Goal: Information Seeking & Learning: Understand process/instructions

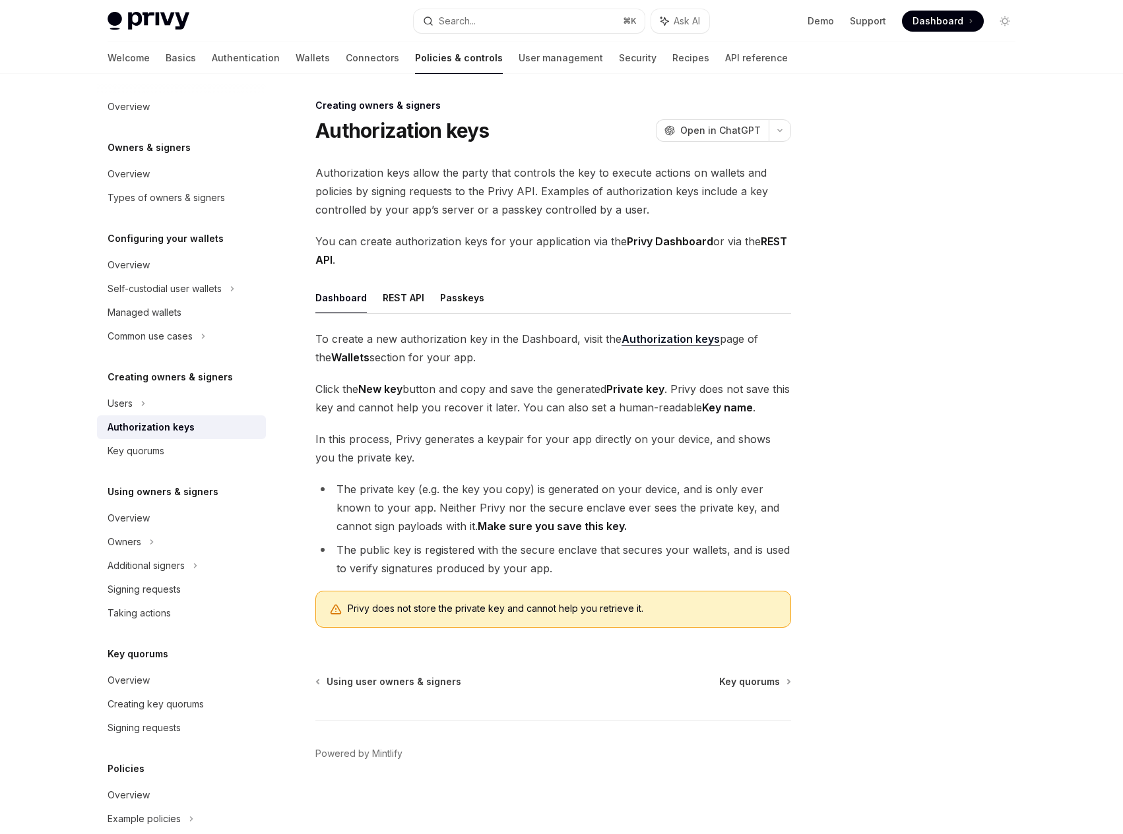
scroll to position [3, 0]
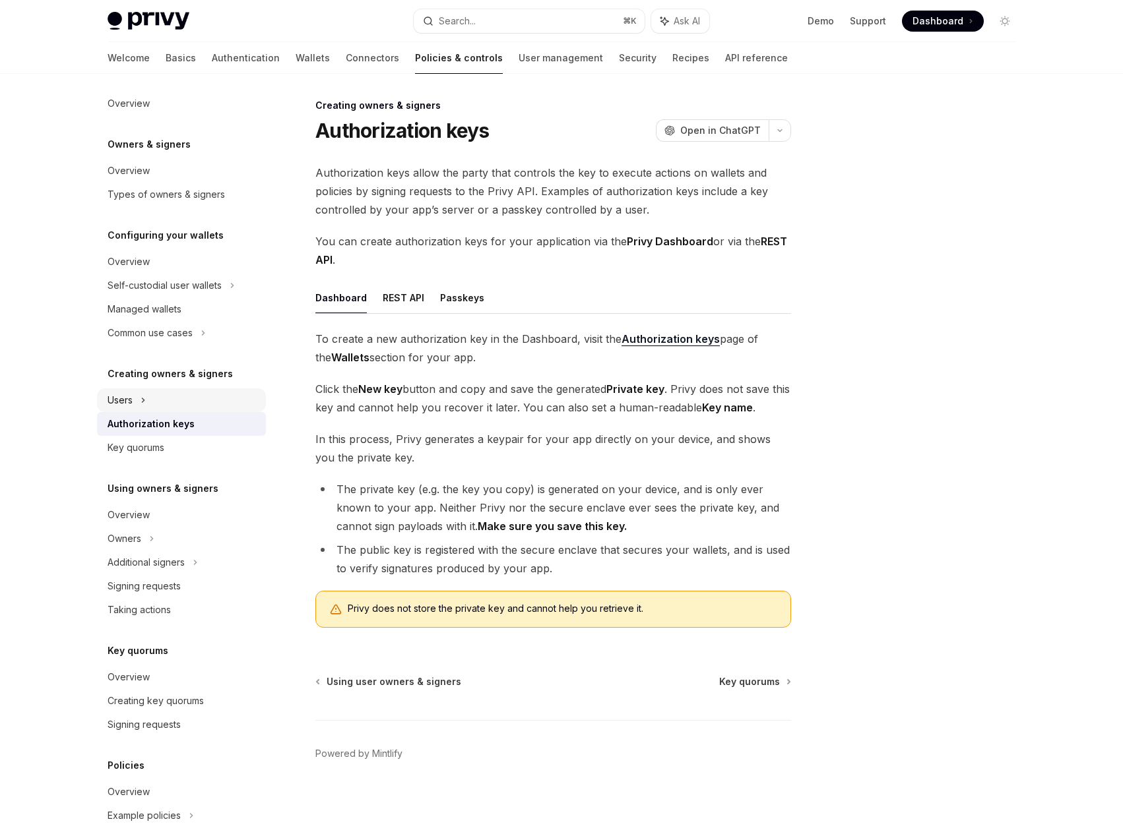
click at [142, 393] on icon at bounding box center [143, 400] width 5 height 16
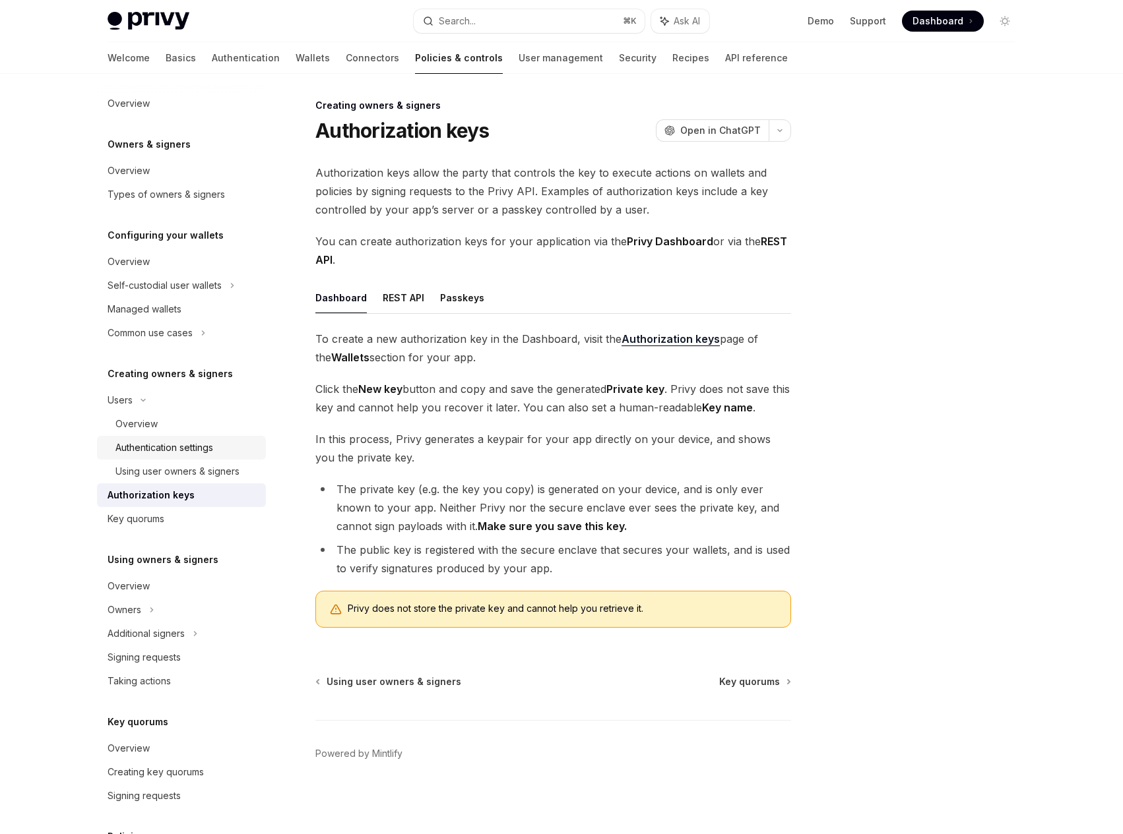
click at [151, 441] on div "Authentication settings" at bounding box center [164, 448] width 98 height 16
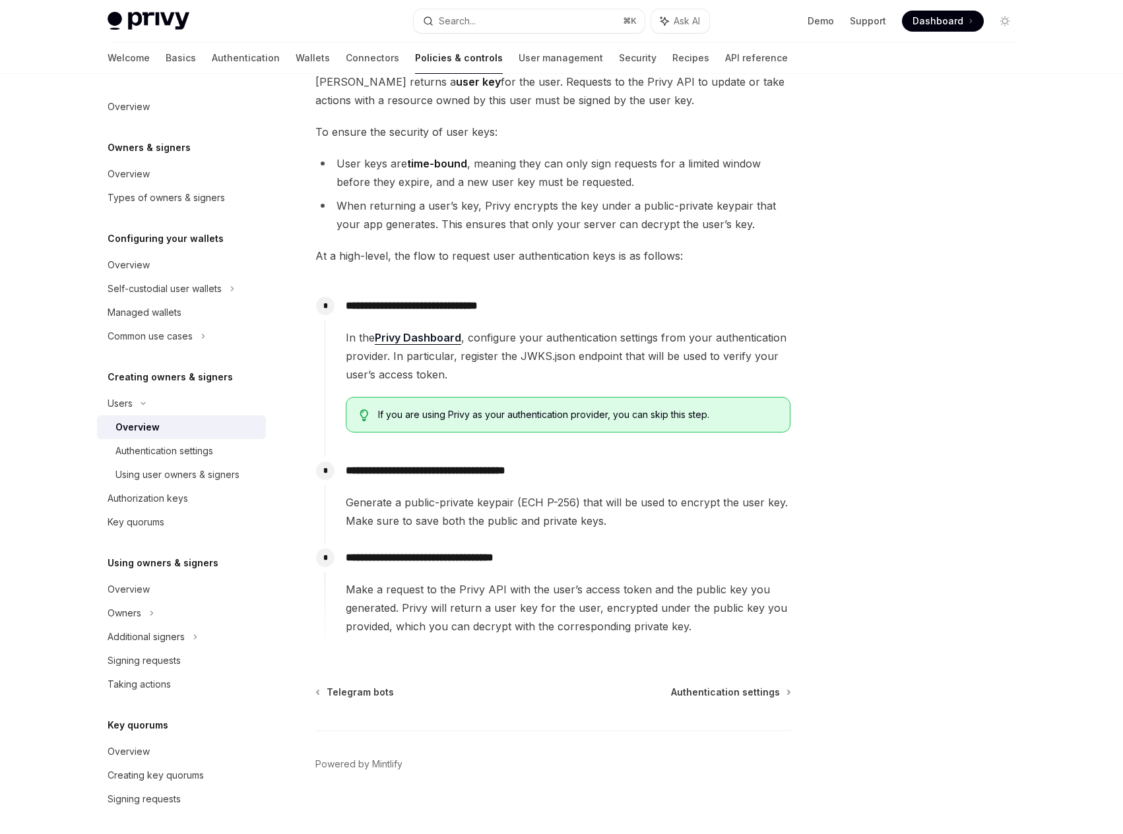
scroll to position [216, 0]
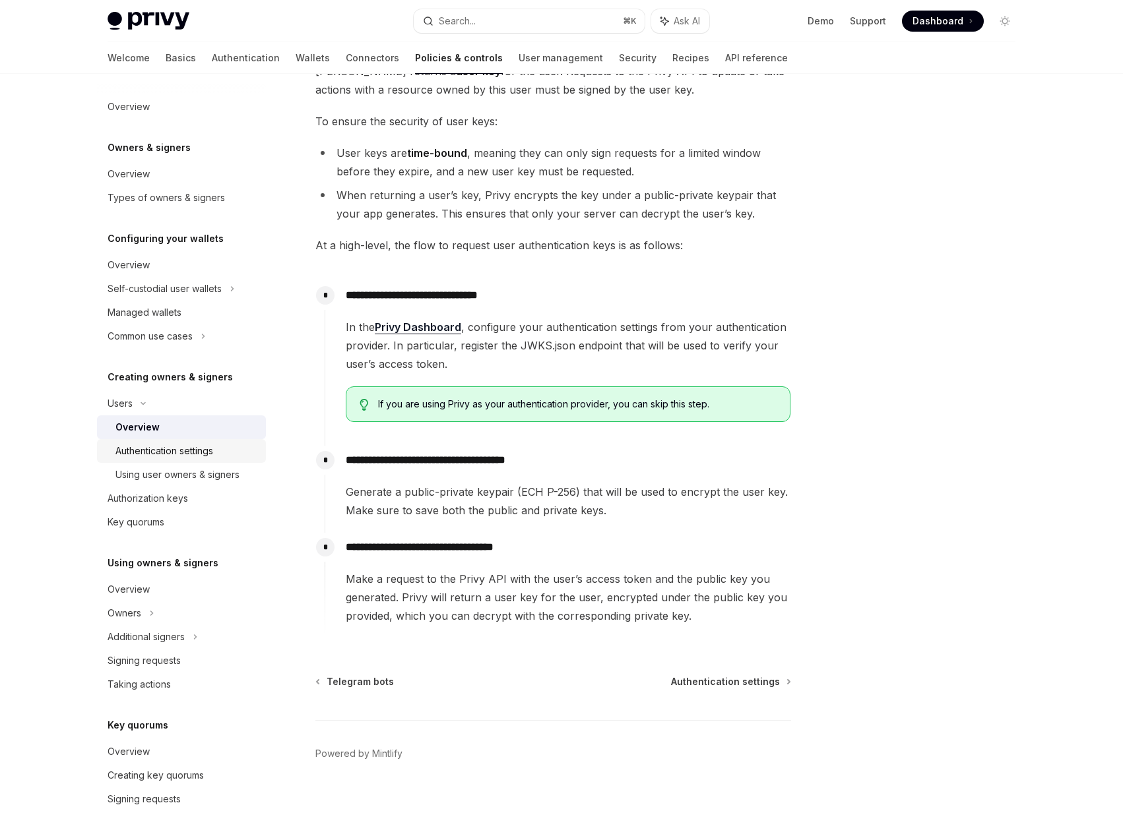
click at [139, 459] on link "Authentication settings" at bounding box center [181, 451] width 169 height 24
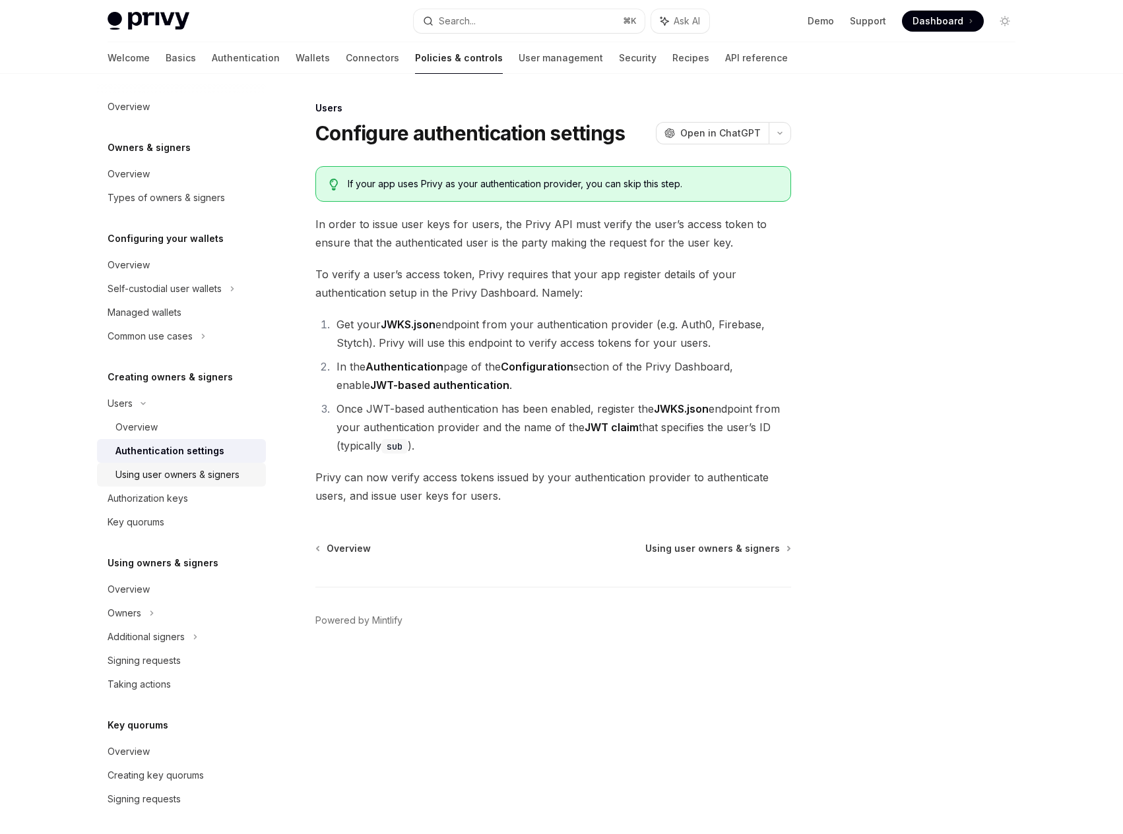
click at [145, 470] on div "Using user owners & signers" at bounding box center [177, 475] width 124 height 16
type textarea "*"
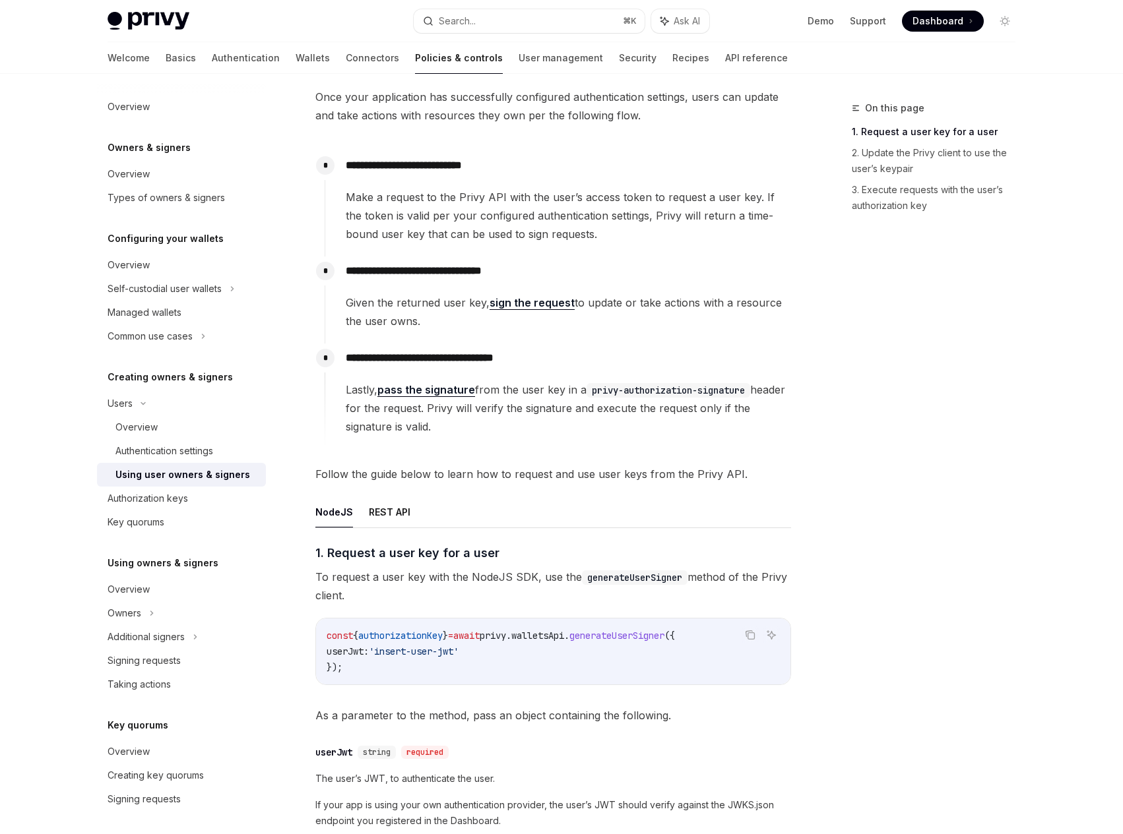
scroll to position [80, 0]
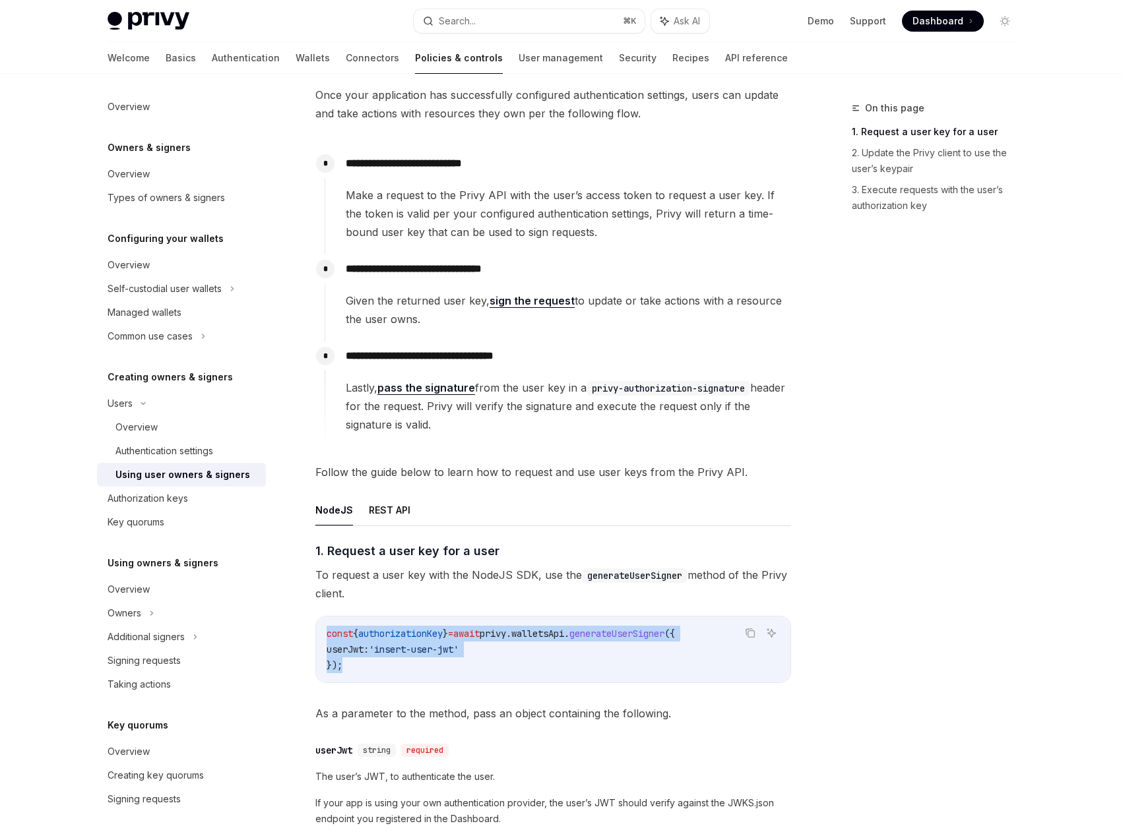
drag, startPoint x: 365, startPoint y: 663, endPoint x: 317, endPoint y: 634, distance: 55.7
click at [317, 634] on div "const { authorizationKey } = await privy . [GEOGRAPHIC_DATA] . generateUserSign…" at bounding box center [553, 650] width 474 height 66
copy code "const { authorizationKey } = await privy . [GEOGRAPHIC_DATA] . generateUserSign…"
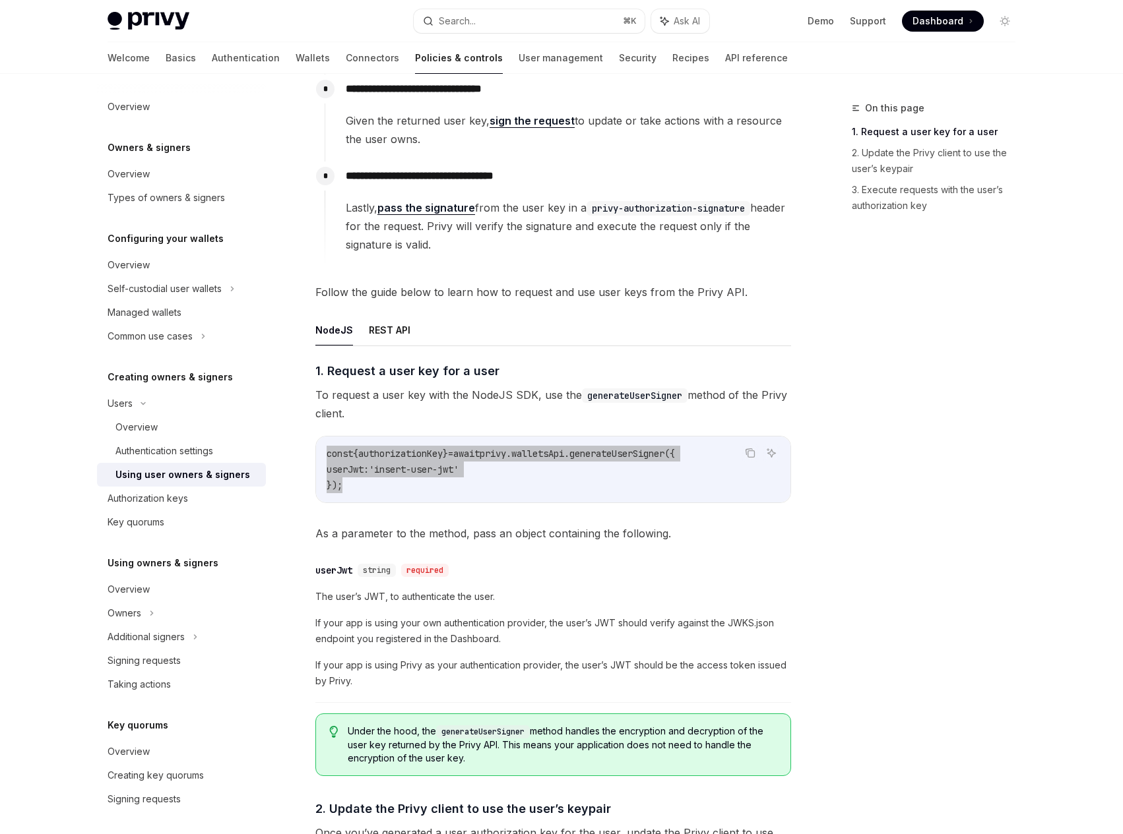
scroll to position [442, 0]
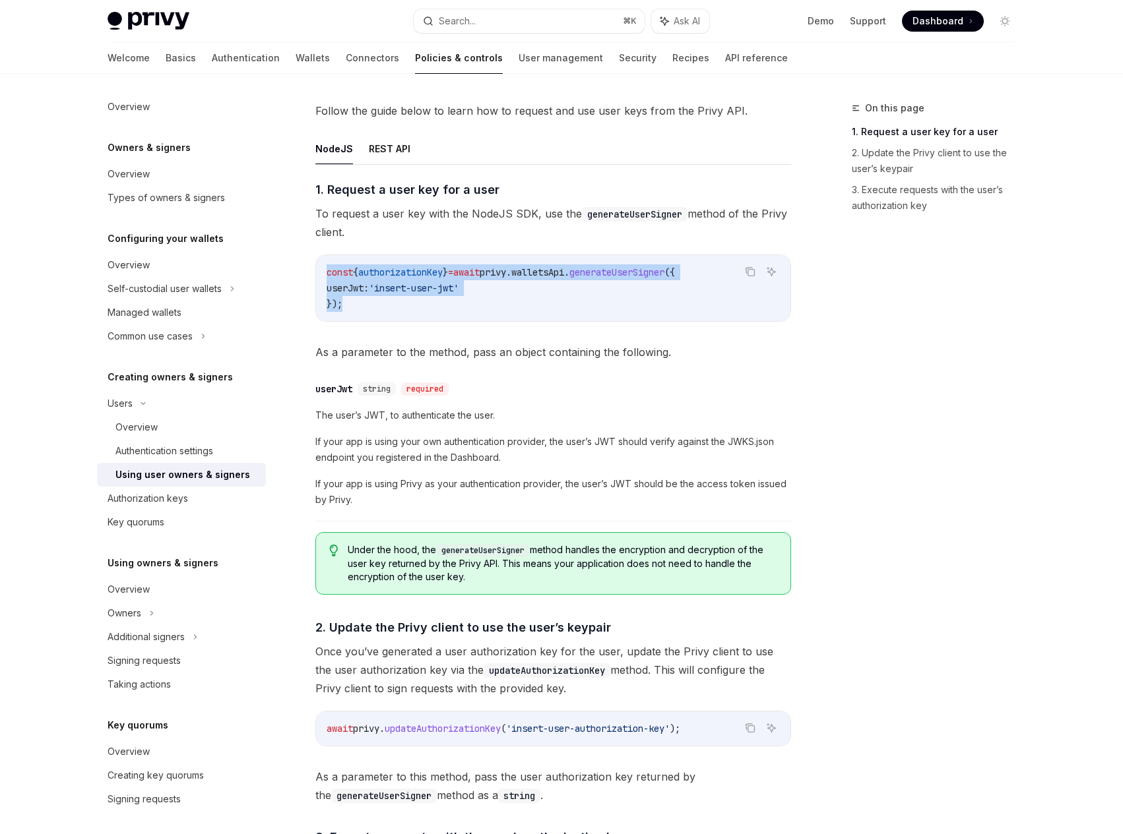
click at [427, 725] on span "updateAuthorizationKey" at bounding box center [443, 729] width 116 height 12
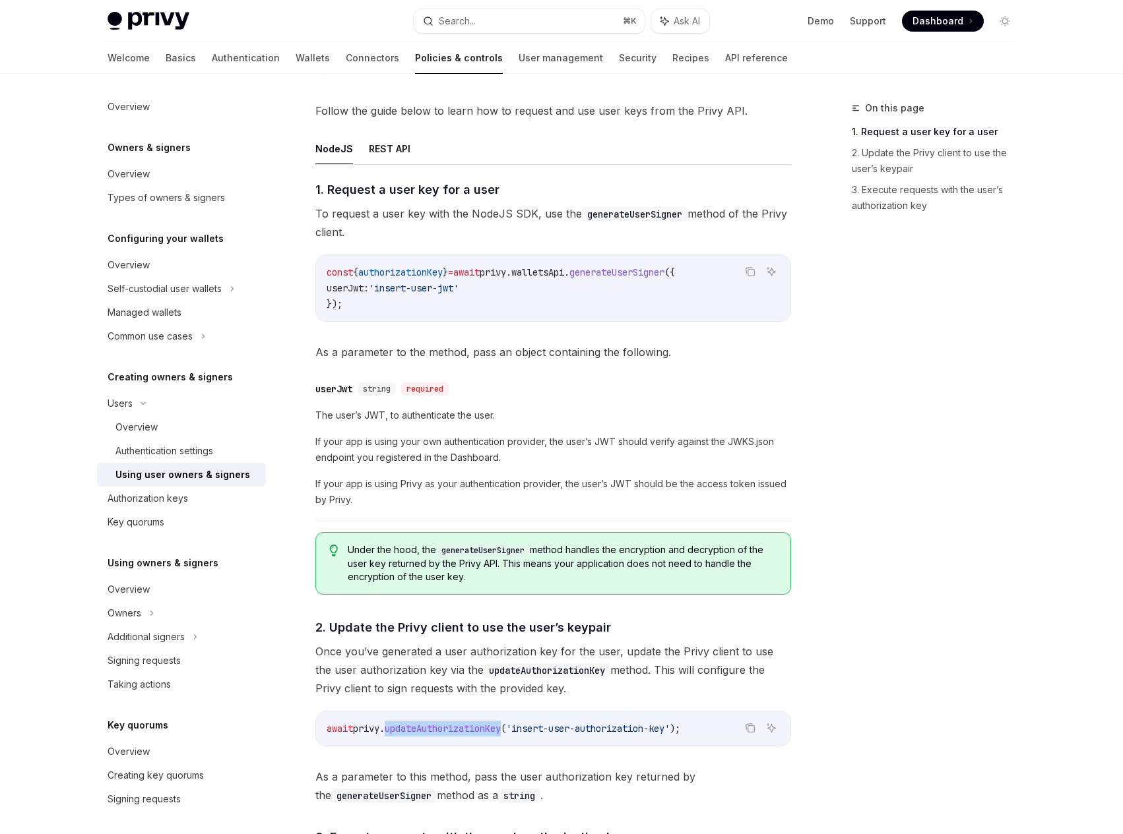
click at [427, 725] on span "updateAuthorizationKey" at bounding box center [443, 729] width 116 height 12
click at [426, 725] on span "updateAuthorizationKey" at bounding box center [443, 729] width 116 height 12
copy code "await privy . updateAuthorizationKey ( 'insert-user-authorization-key' );"
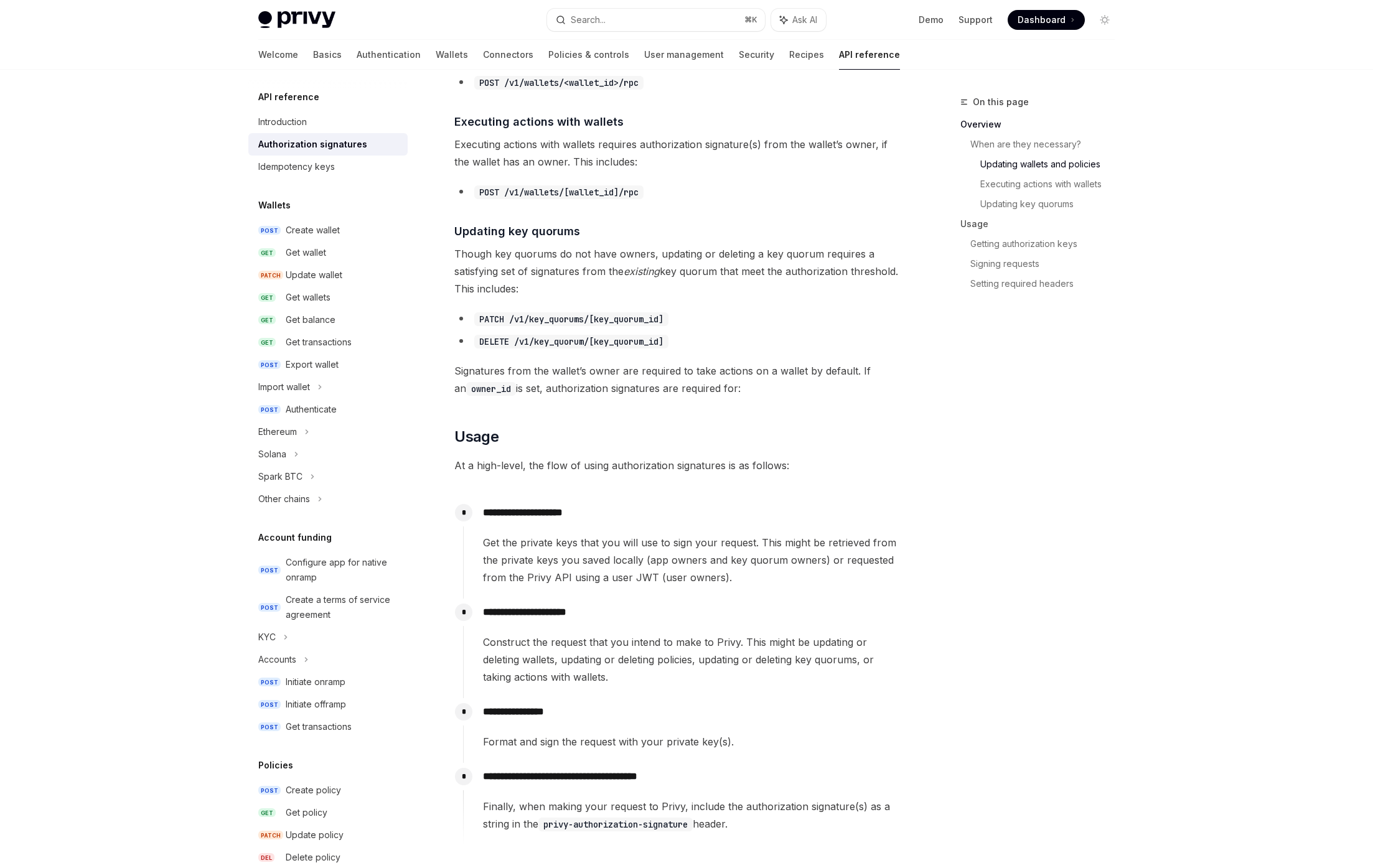
scroll to position [923, 0]
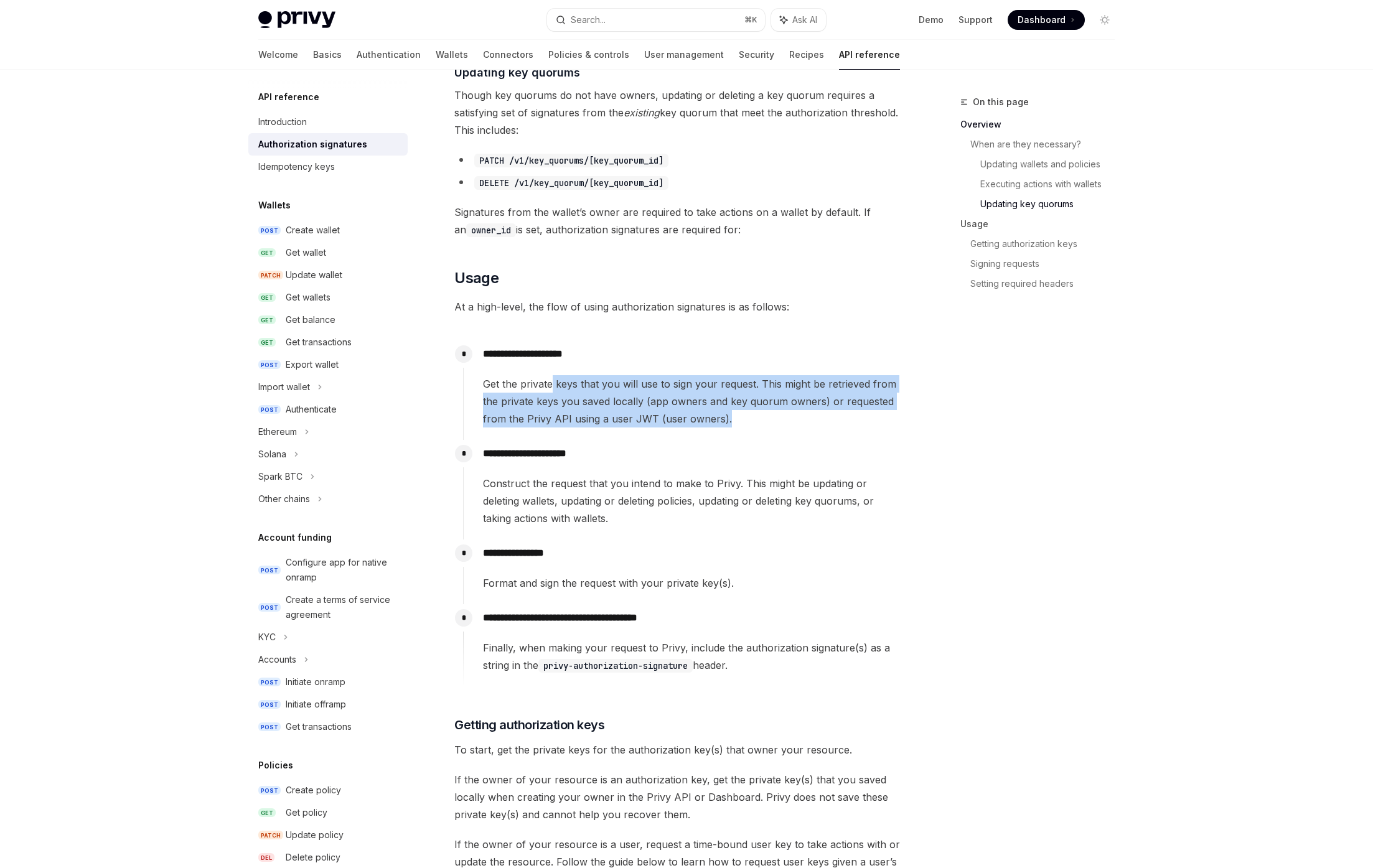
drag, startPoint x: 566, startPoint y: 396, endPoint x: 553, endPoint y: 386, distance: 16.4
click at [553, 386] on div "**********" at bounding box center [683, 391] width 440 height 100
click at [553, 386] on span "Get the private keys that you will use to sign your request. This might be retr…" at bounding box center [693, 401] width 420 height 52
drag, startPoint x: 553, startPoint y: 386, endPoint x: 634, endPoint y: 423, distance: 89.1
click at [634, 423] on span "Get the private keys that you will use to sign your request. This might be retr…" at bounding box center [693, 401] width 420 height 52
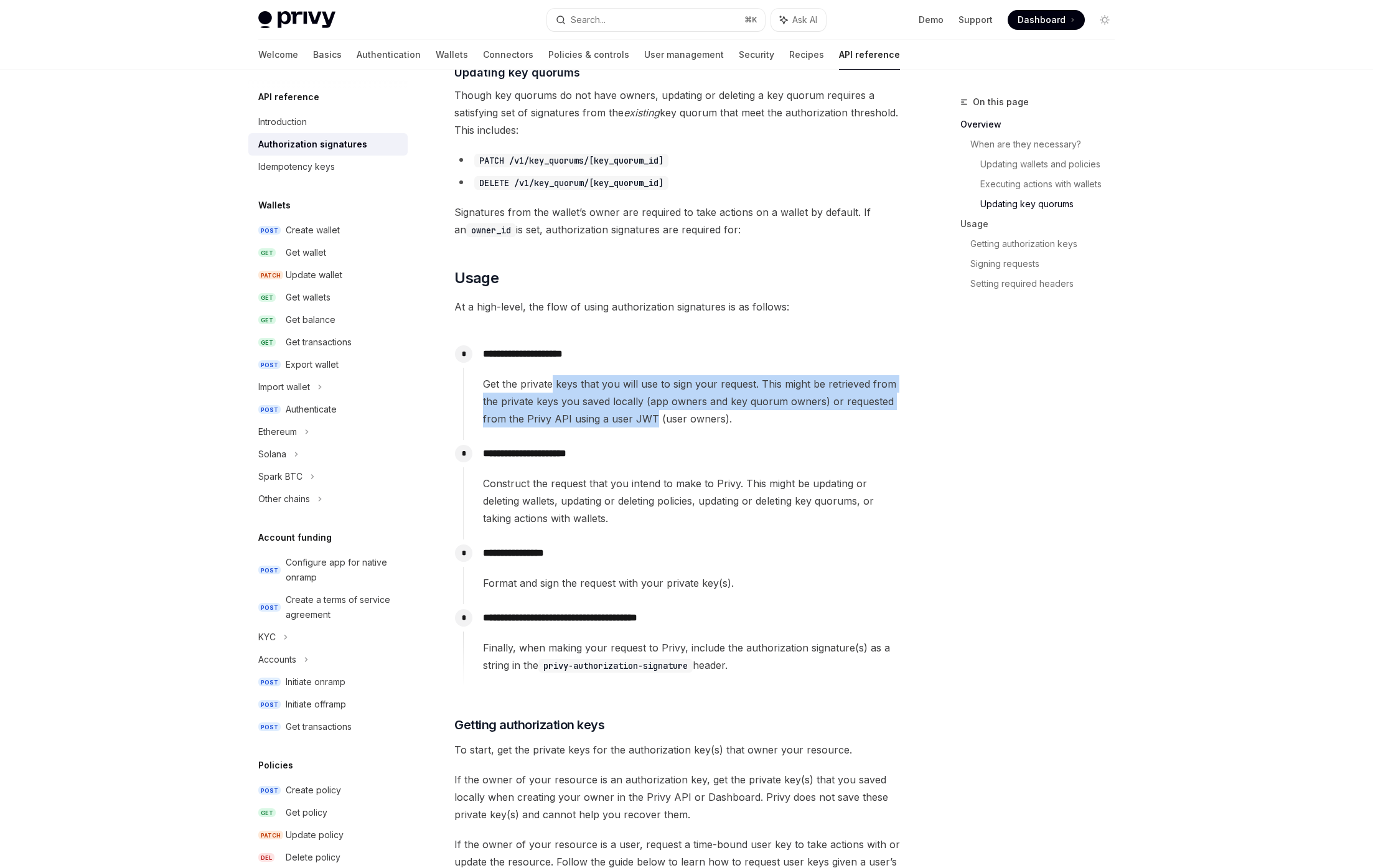
click at [634, 423] on span "Get the private keys that you will use to sign your request. This might be retr…" at bounding box center [693, 401] width 420 height 52
drag, startPoint x: 577, startPoint y: 399, endPoint x: 544, endPoint y: 376, distance: 40.2
click at [544, 376] on span "Get the private keys that you will use to sign your request. This might be retr…" at bounding box center [693, 401] width 420 height 52
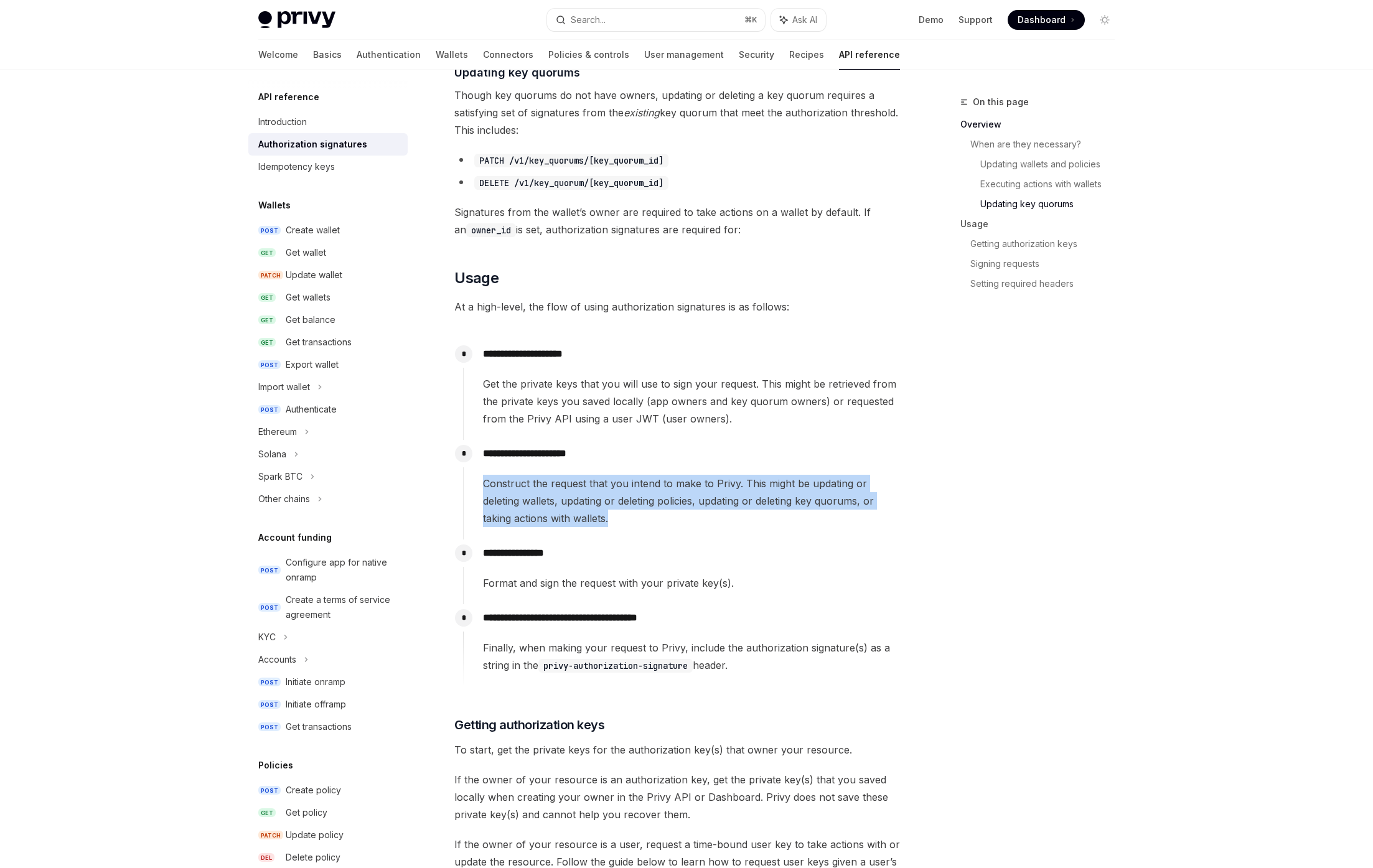
click at [515, 463] on div "**********" at bounding box center [683, 483] width 440 height 87
drag, startPoint x: 515, startPoint y: 463, endPoint x: 597, endPoint y: 506, distance: 92.6
click at [515, 463] on div "**********" at bounding box center [683, 483] width 440 height 87
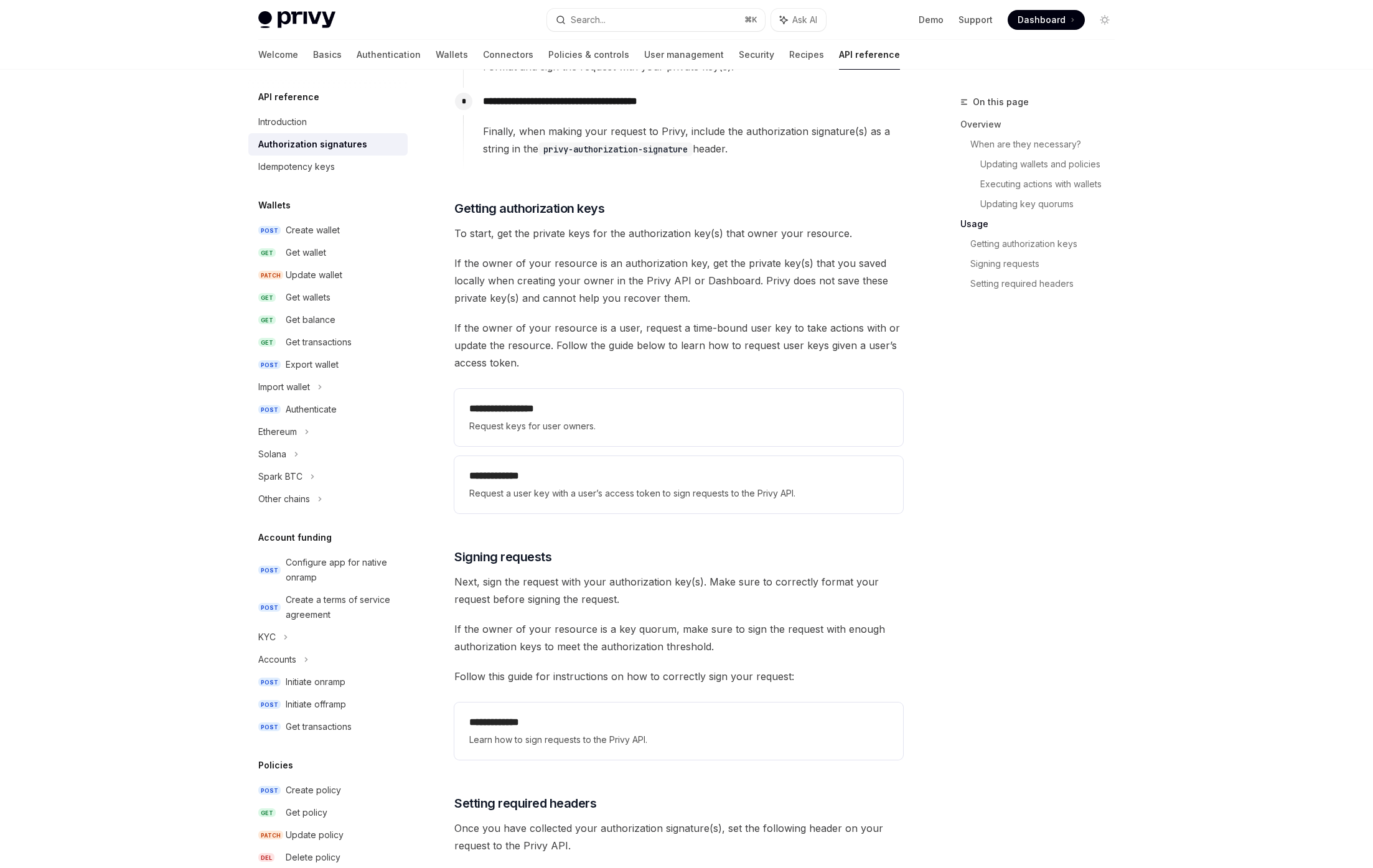
scroll to position [1681, 0]
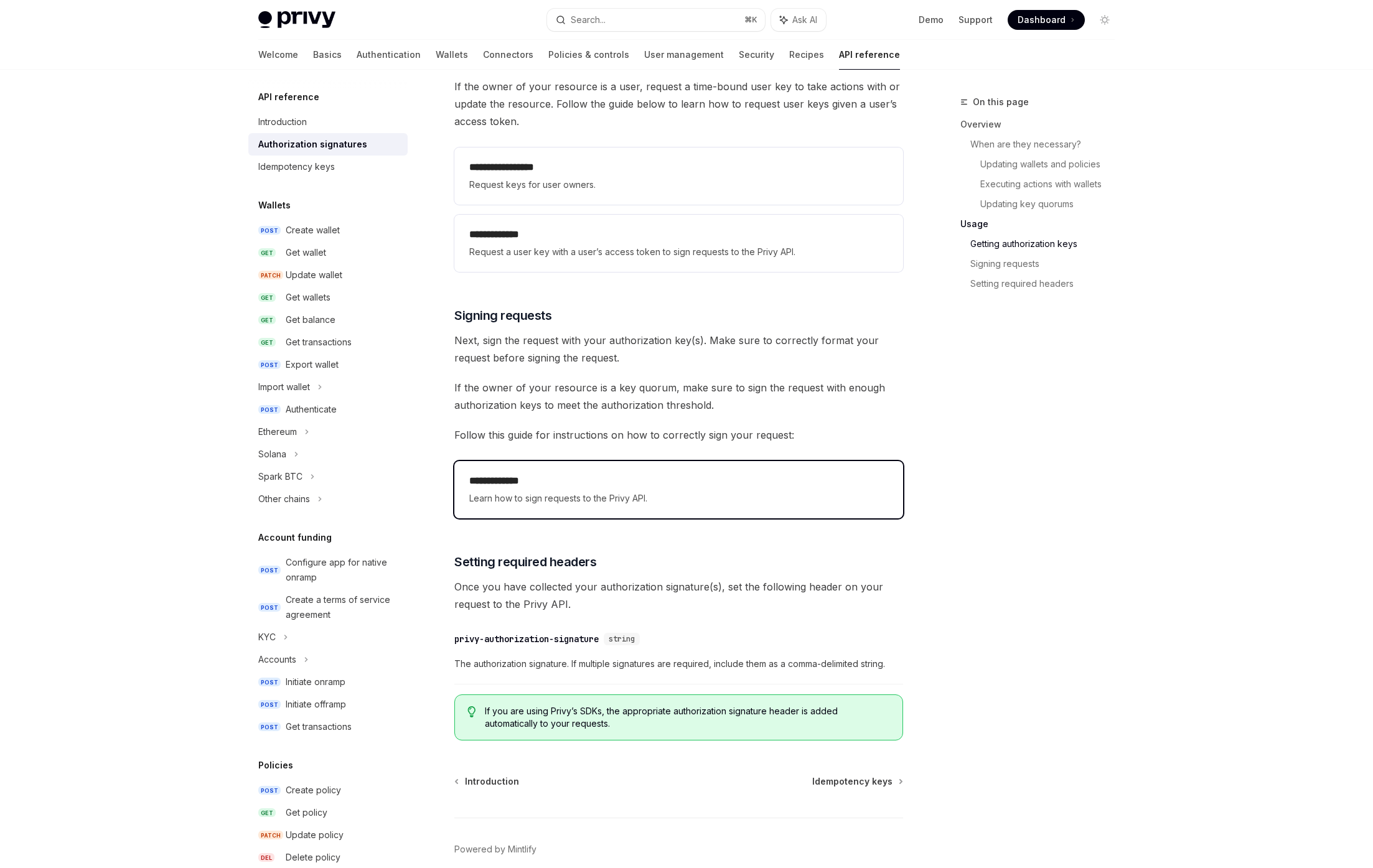
click at [578, 490] on div "**********" at bounding box center [678, 490] width 419 height 32
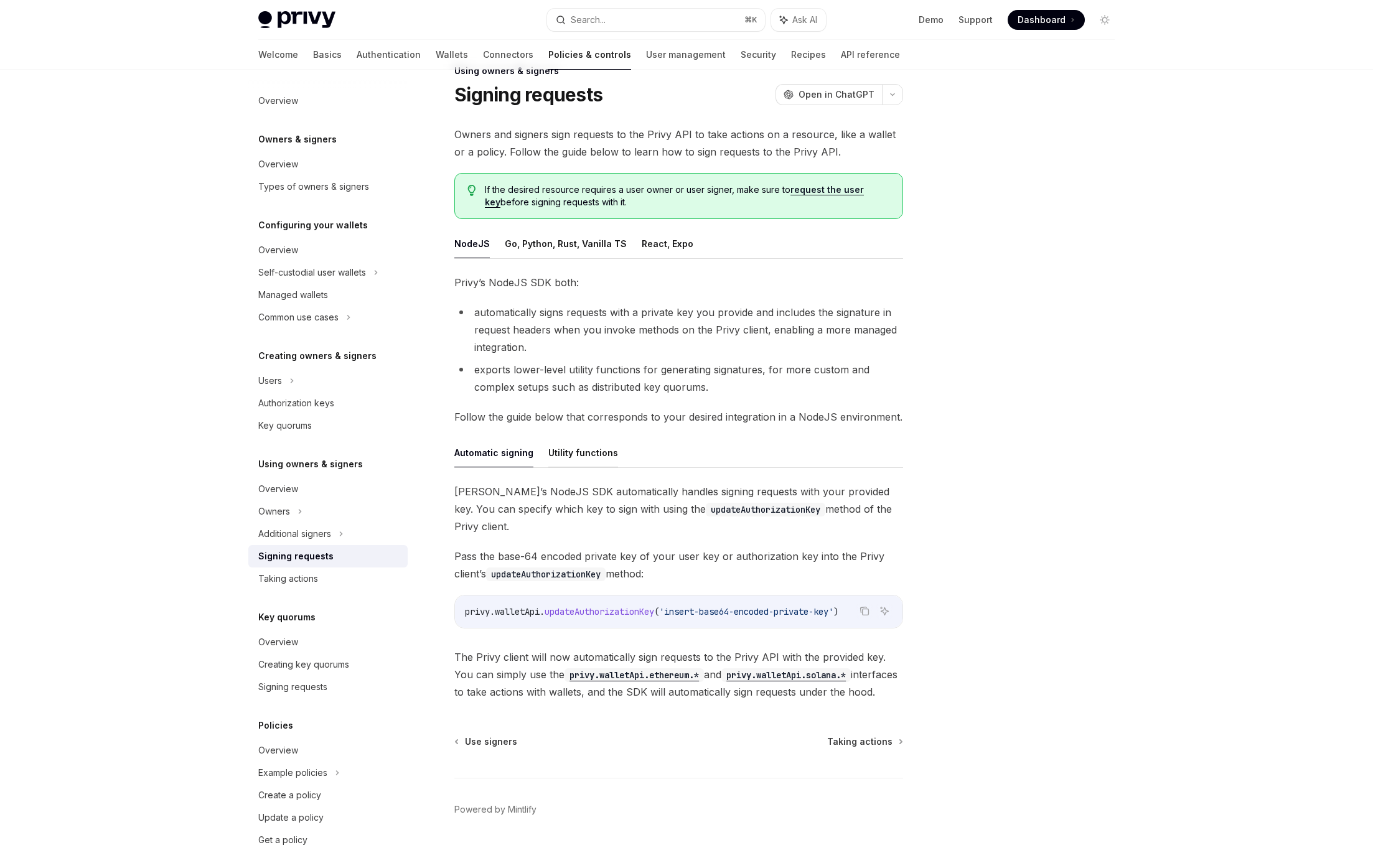
click at [582, 459] on button "Utility functions" at bounding box center [583, 452] width 70 height 29
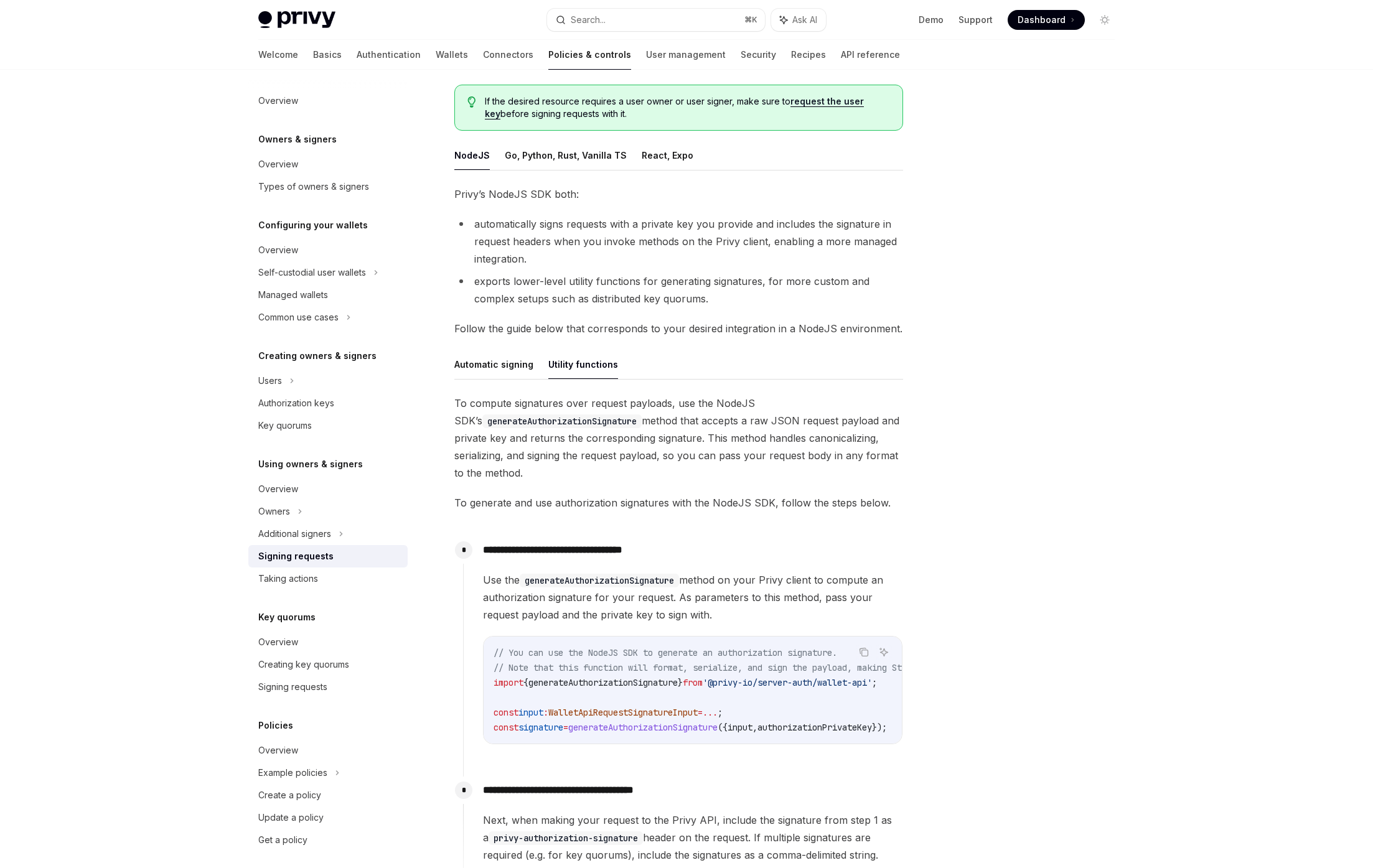
click at [488, 373] on button "Automatic signing" at bounding box center [494, 364] width 79 height 29
type textarea "*"
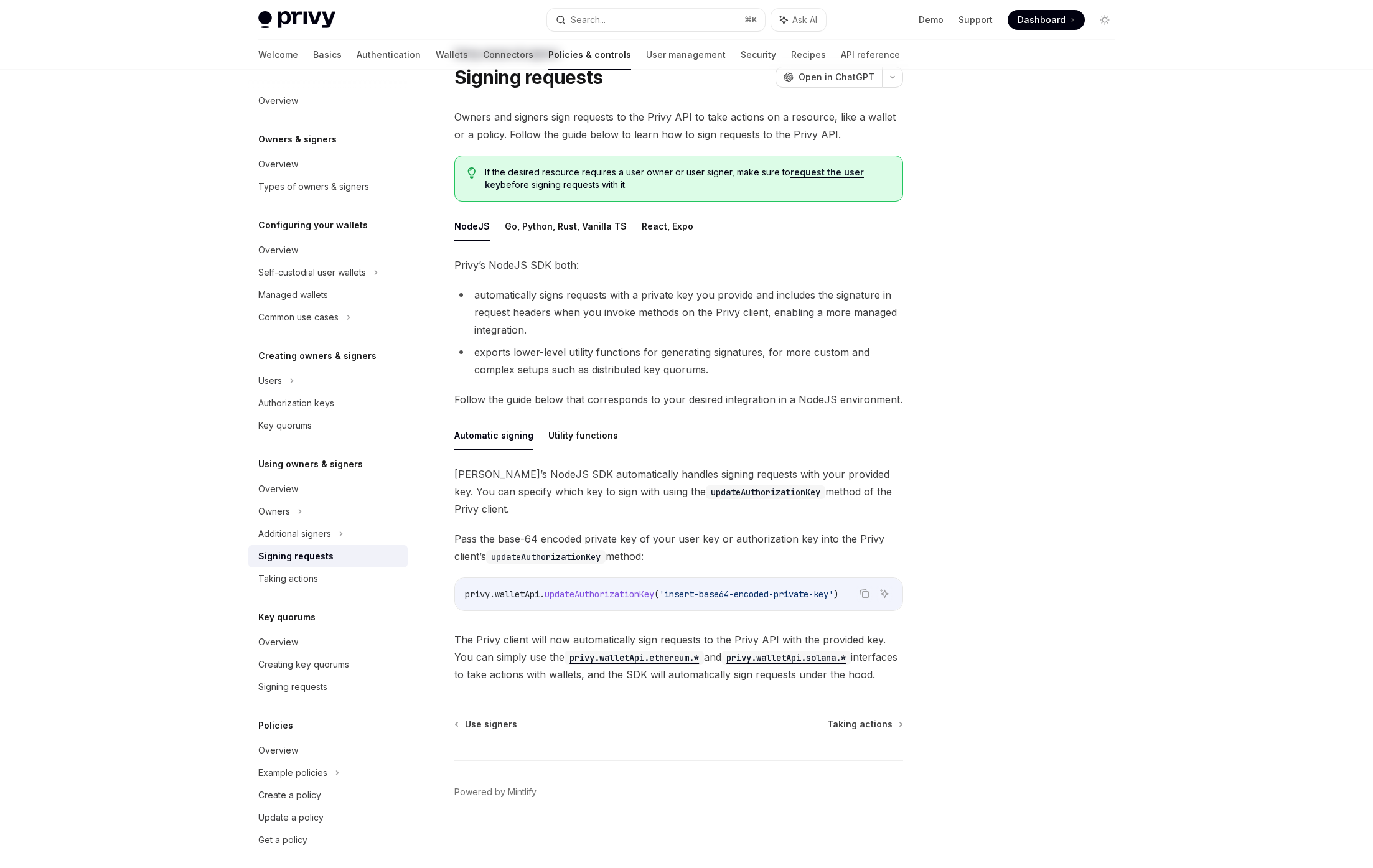
scroll to position [31, 0]
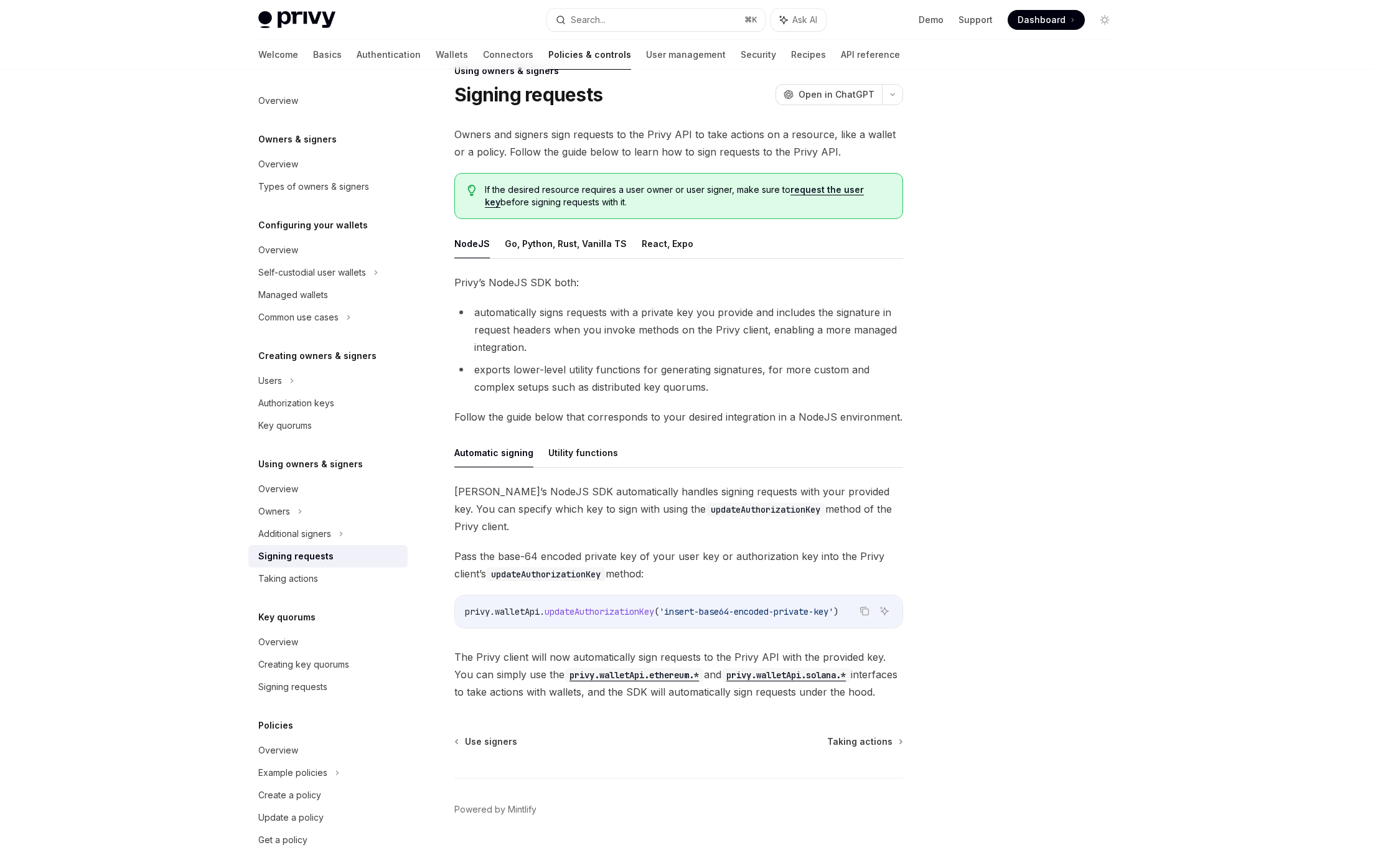
click at [566, 607] on span "updateAuthorizationKey" at bounding box center [599, 612] width 109 height 11
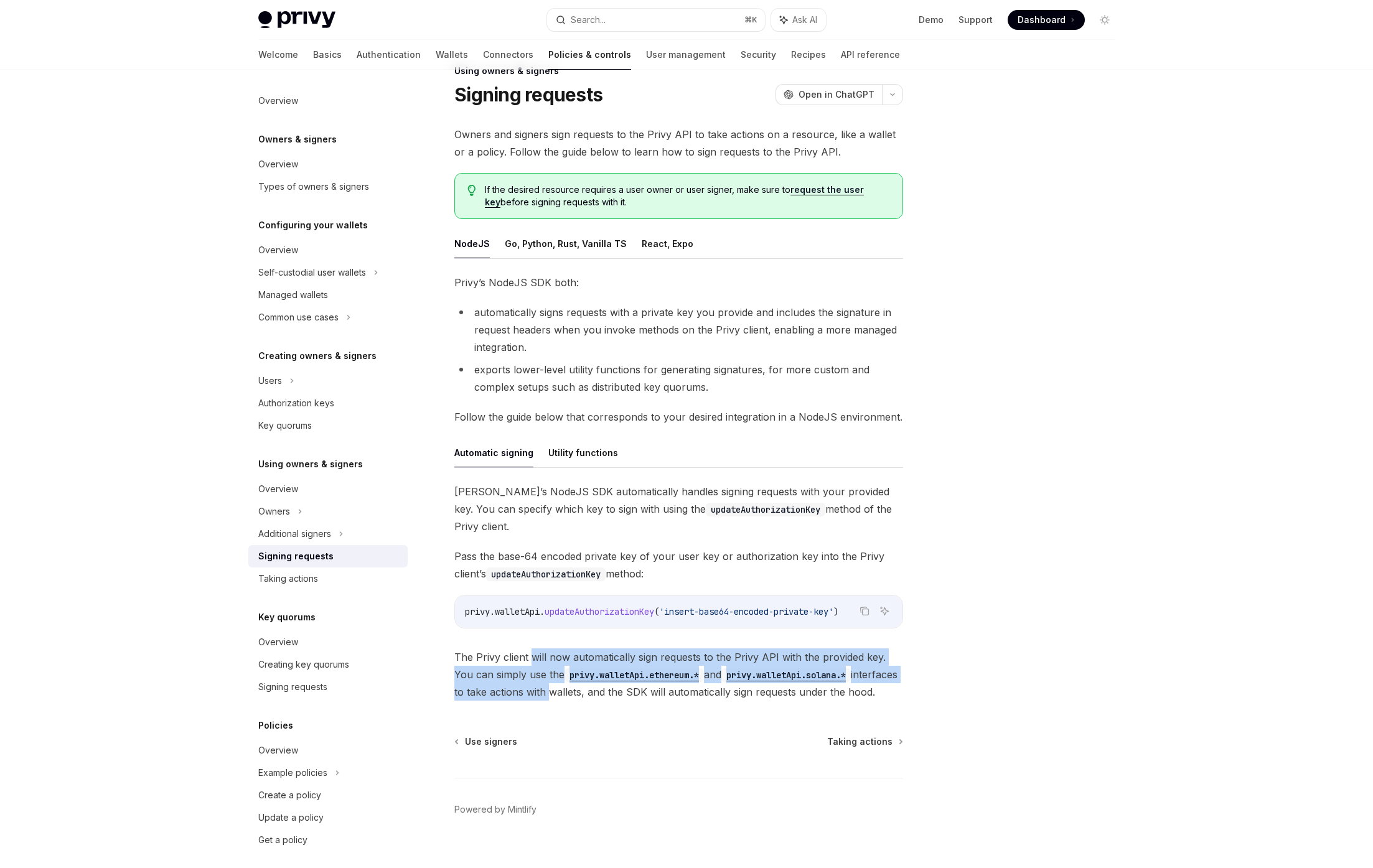
drag, startPoint x: 533, startPoint y: 632, endPoint x: 545, endPoint y: 672, distance: 41.8
click at [545, 672] on span "The Privy client will now automatically sign requests to the Privy API with the…" at bounding box center [679, 674] width 449 height 52
drag, startPoint x: 545, startPoint y: 672, endPoint x: 511, endPoint y: 636, distance: 49.5
click at [511, 648] on span "The Privy client will now automatically sign requests to the Privy API with the…" at bounding box center [679, 674] width 449 height 52
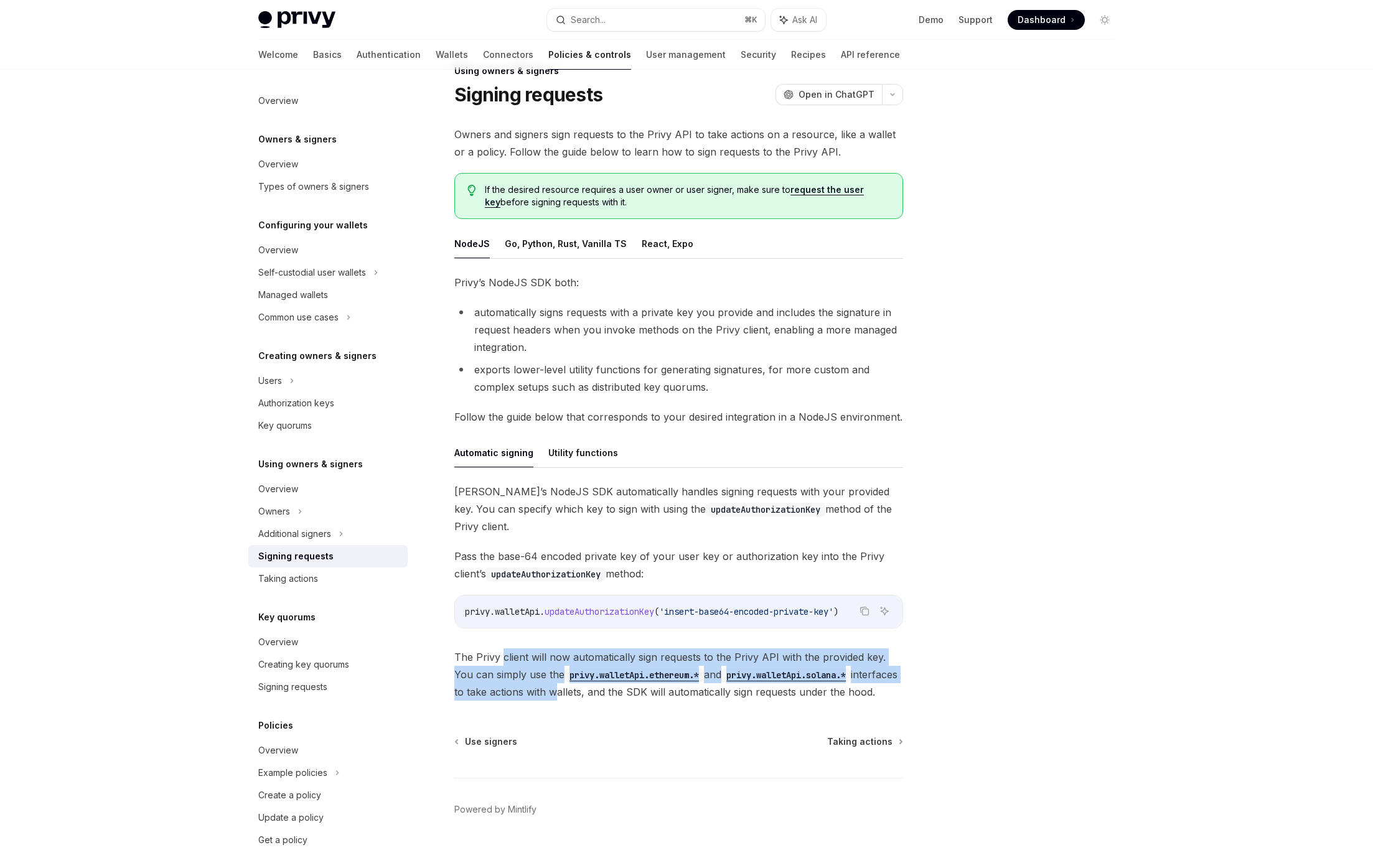
click at [511, 648] on span "The Privy client will now automatically sign requests to the Privy API with the…" at bounding box center [679, 674] width 449 height 52
drag, startPoint x: 511, startPoint y: 636, endPoint x: 526, endPoint y: 674, distance: 40.9
click at [526, 674] on span "The Privy client will now automatically sign requests to the Privy API with the…" at bounding box center [679, 674] width 449 height 52
drag, startPoint x: 526, startPoint y: 674, endPoint x: 513, endPoint y: 643, distance: 33.6
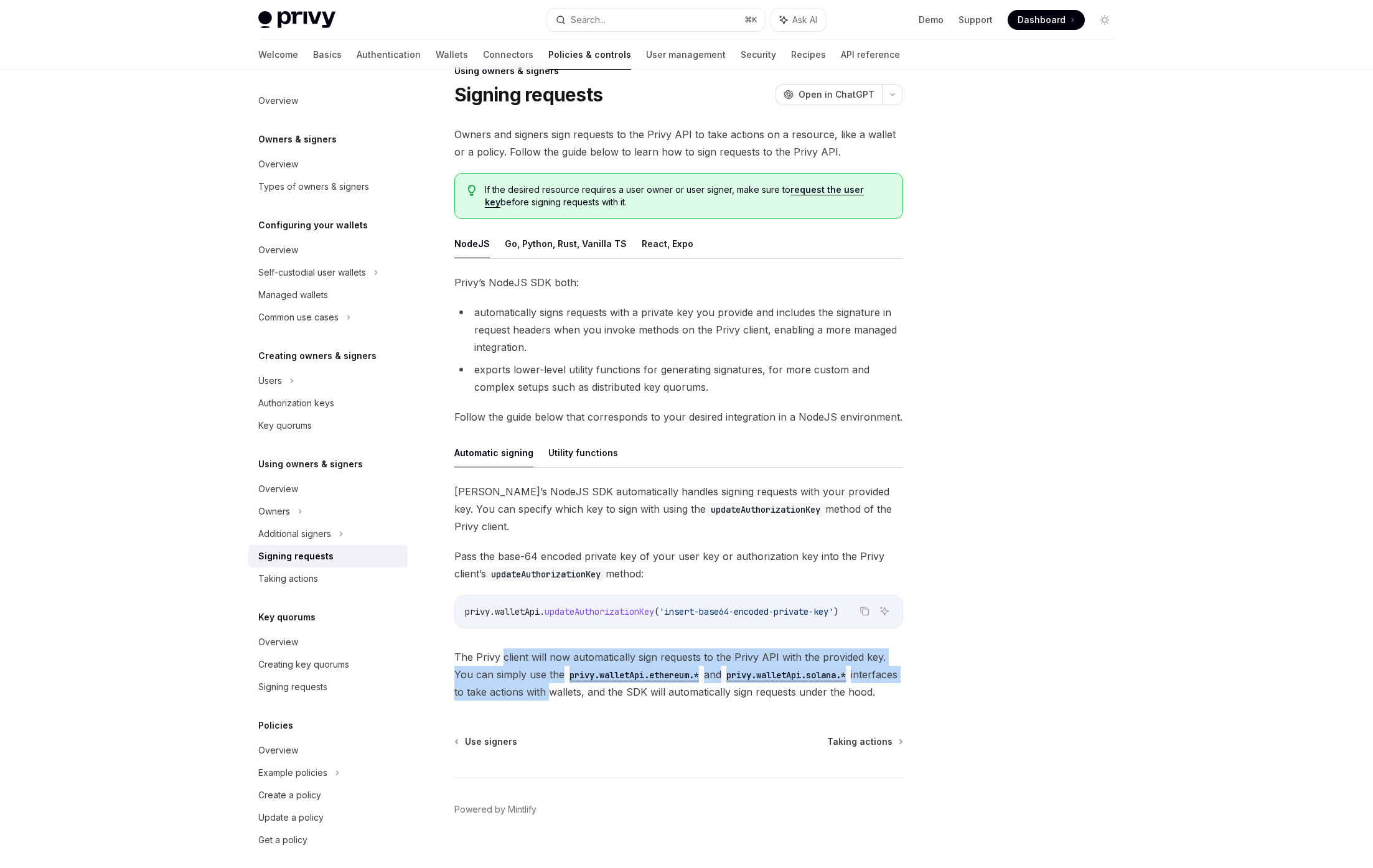
click at [513, 648] on span "The Privy client will now automatically sign requests to the Privy API with the…" at bounding box center [679, 674] width 449 height 52
drag, startPoint x: 513, startPoint y: 643, endPoint x: 530, endPoint y: 677, distance: 38.0
click at [530, 677] on span "The Privy client will now automatically sign requests to the Privy API with the…" at bounding box center [679, 674] width 449 height 52
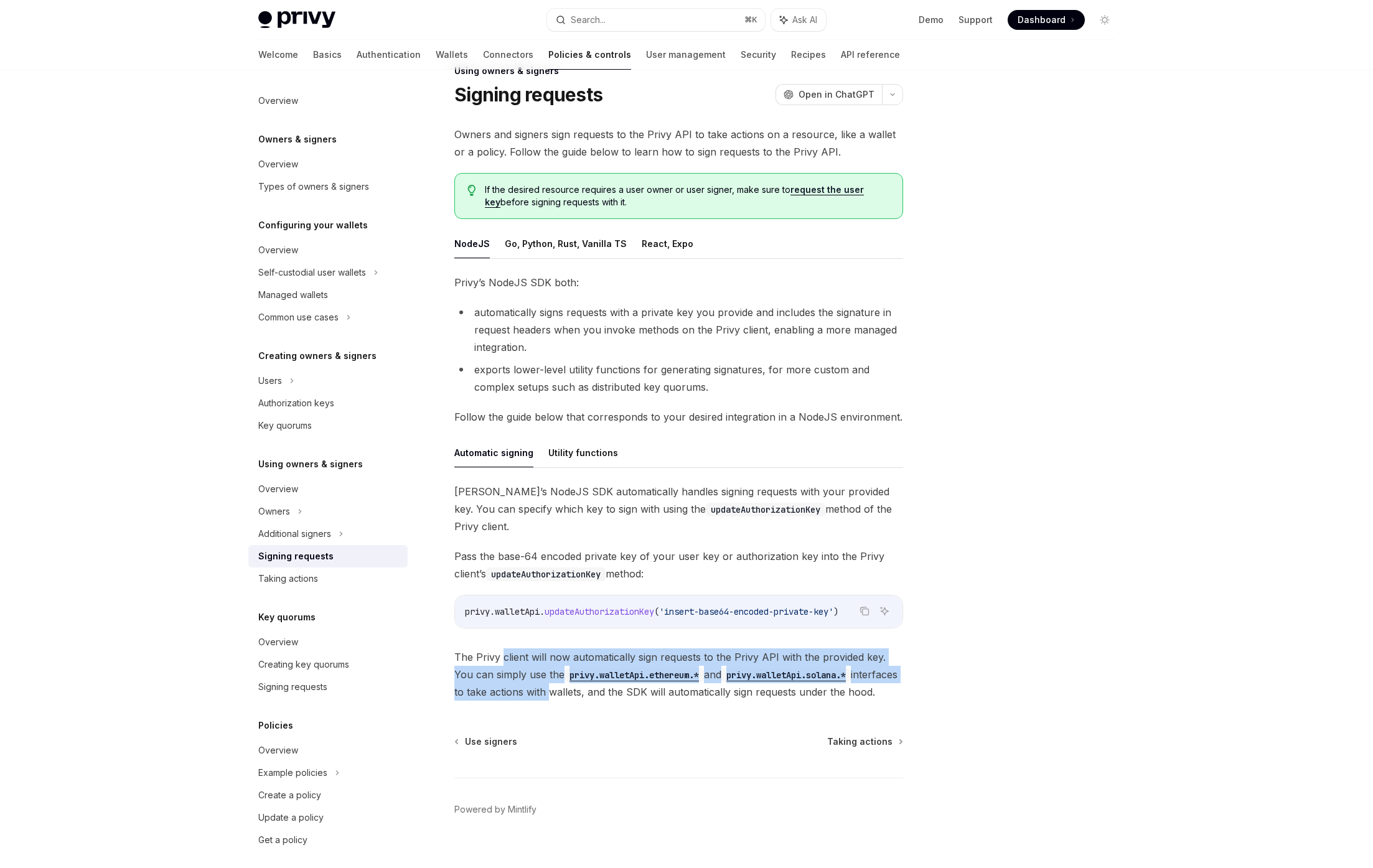
drag, startPoint x: 530, startPoint y: 677, endPoint x: 516, endPoint y: 643, distance: 36.8
click at [516, 648] on span "The Privy client will now automatically sign requests to the Privy API with the…" at bounding box center [679, 674] width 449 height 52
drag, startPoint x: 516, startPoint y: 643, endPoint x: 535, endPoint y: 625, distance: 26.2
click at [516, 648] on span "The Privy client will now automatically sign requests to the Privy API with the…" at bounding box center [679, 674] width 449 height 52
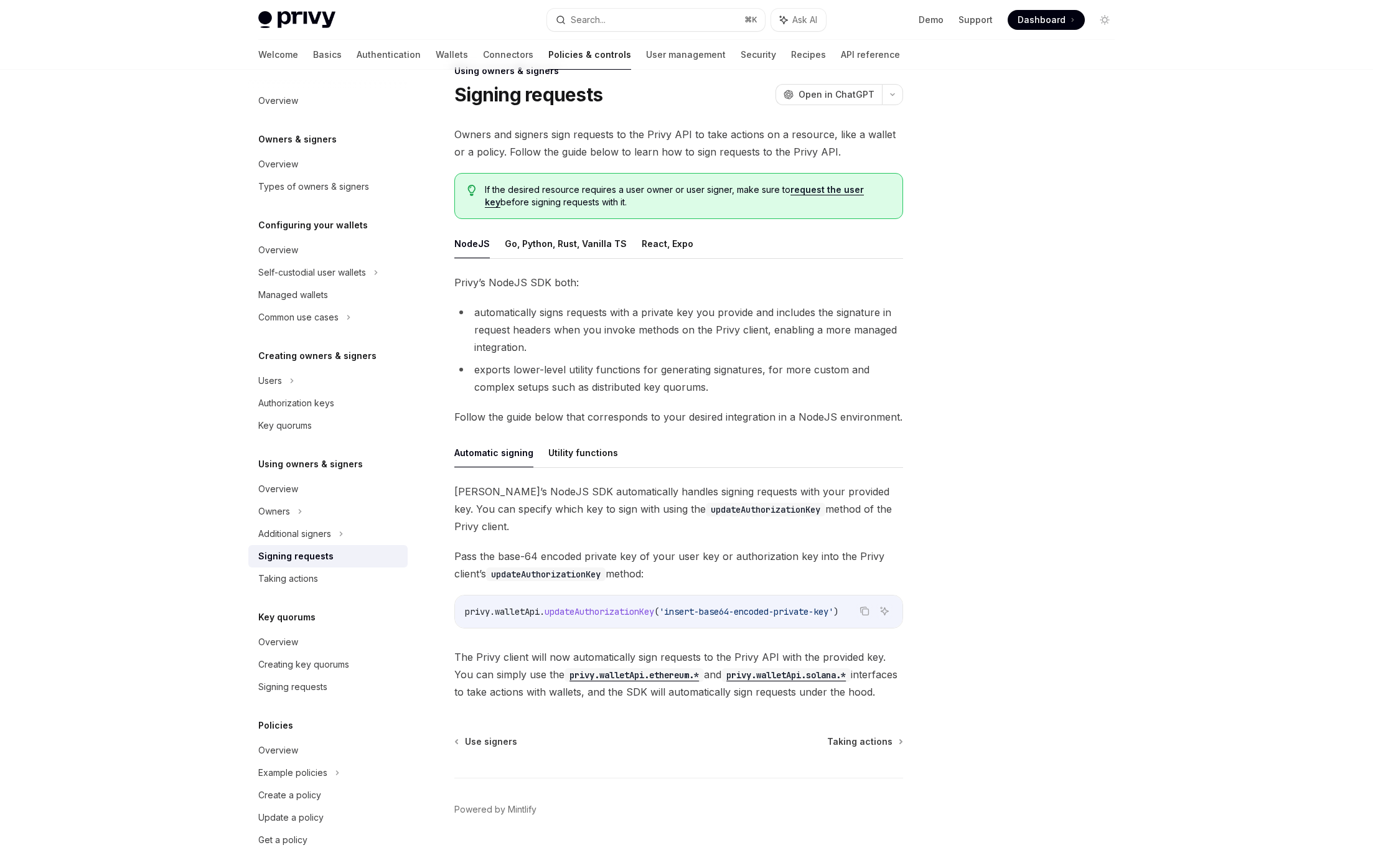
click at [564, 607] on span "updateAuthorizationKey" at bounding box center [599, 612] width 109 height 11
copy code "privy . walletApi . updateAuthorizationKey ( 'insert-base64-encoded-private-key…"
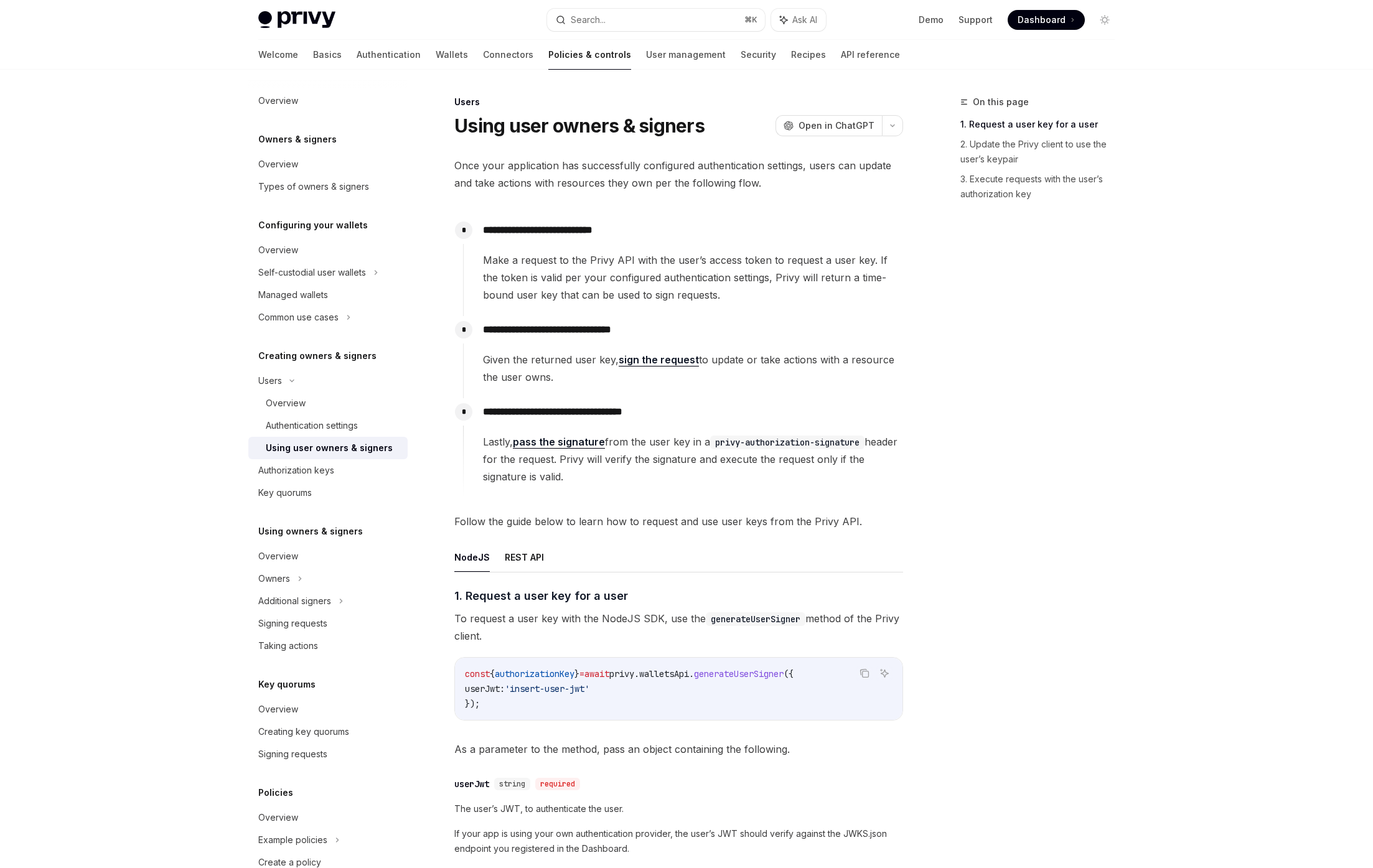
scroll to position [417, 0]
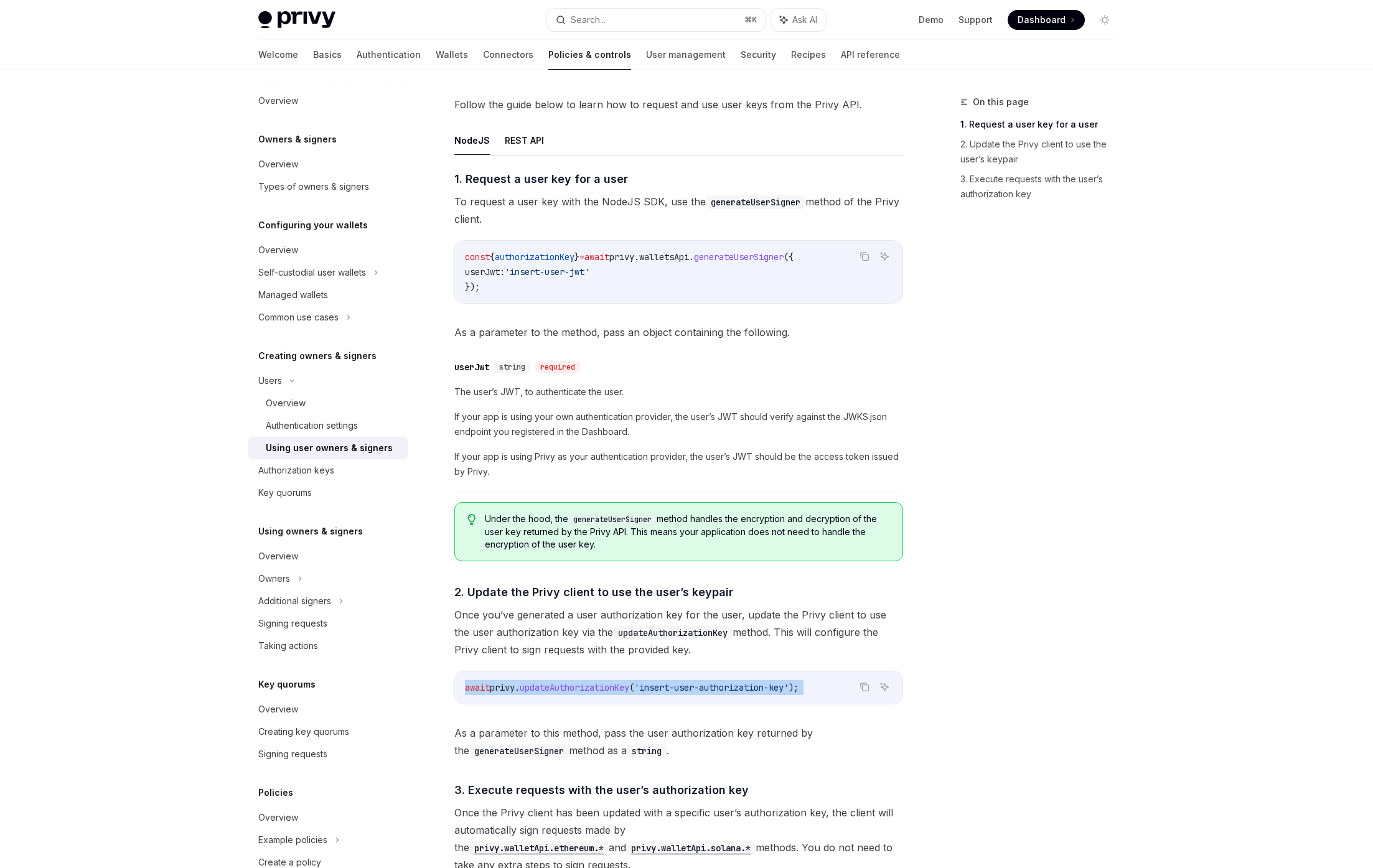
click at [485, 682] on span "await" at bounding box center [477, 688] width 25 height 11
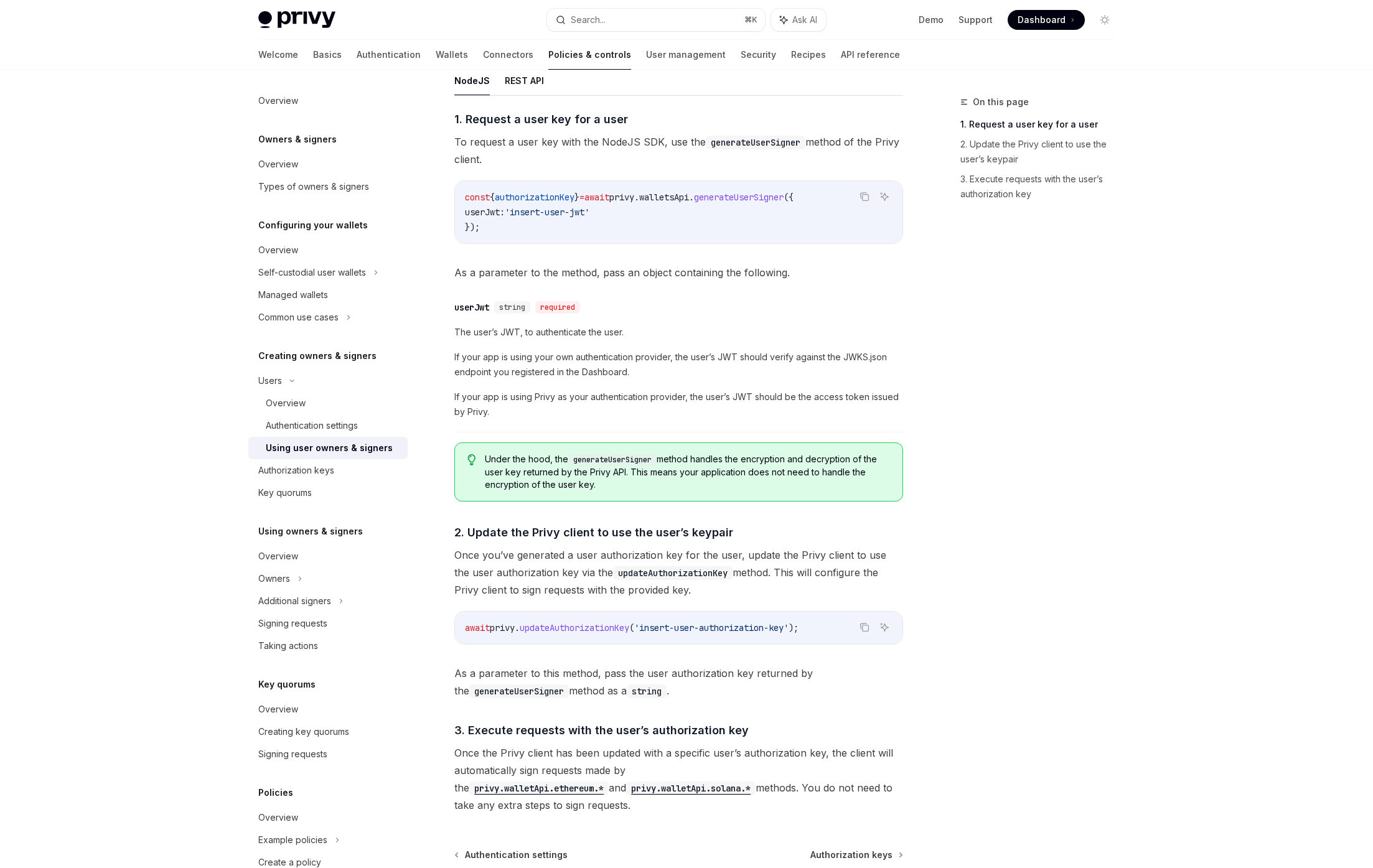
scroll to position [484, 0]
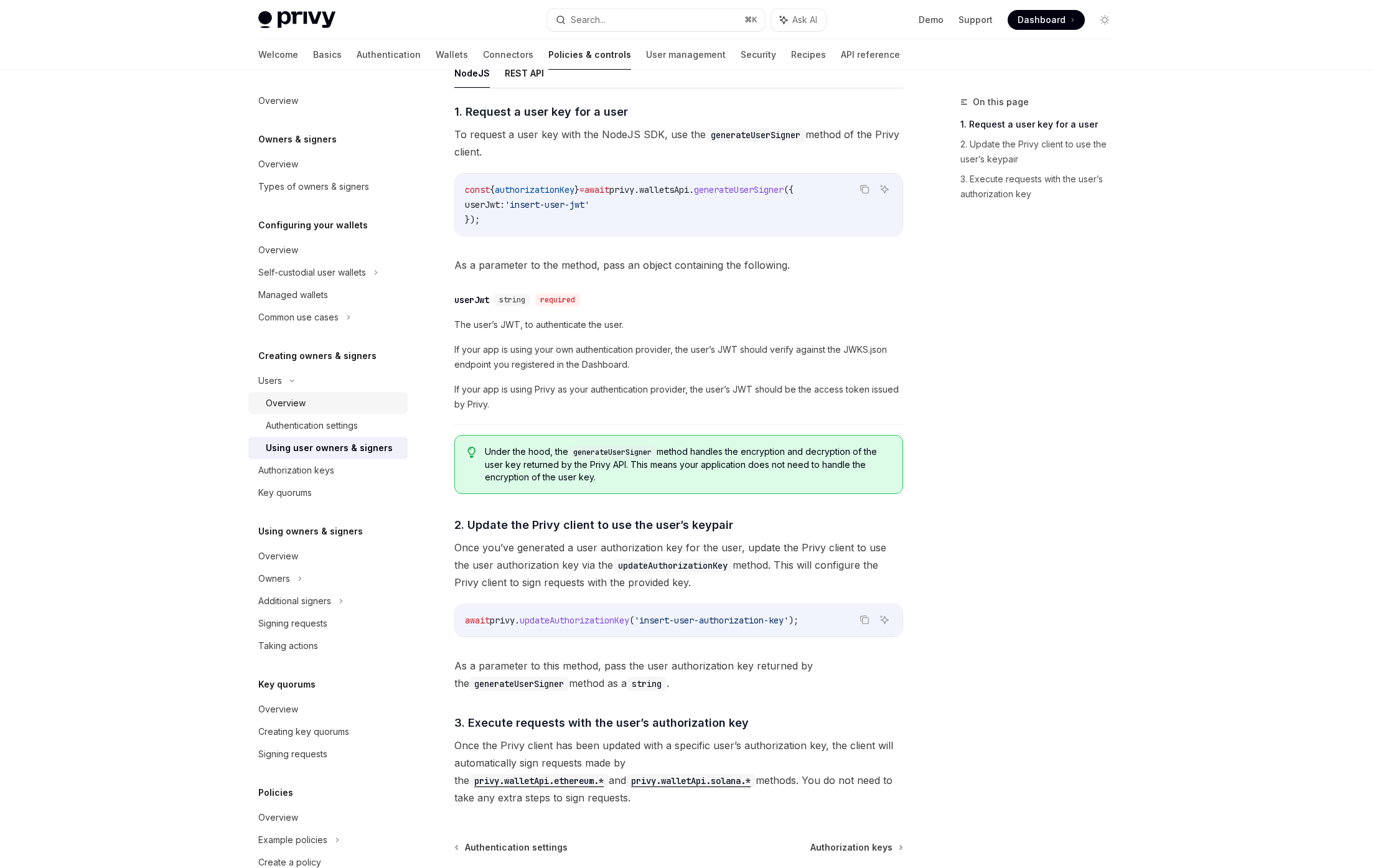
click at [286, 396] on div "Overview" at bounding box center [286, 404] width 40 height 15
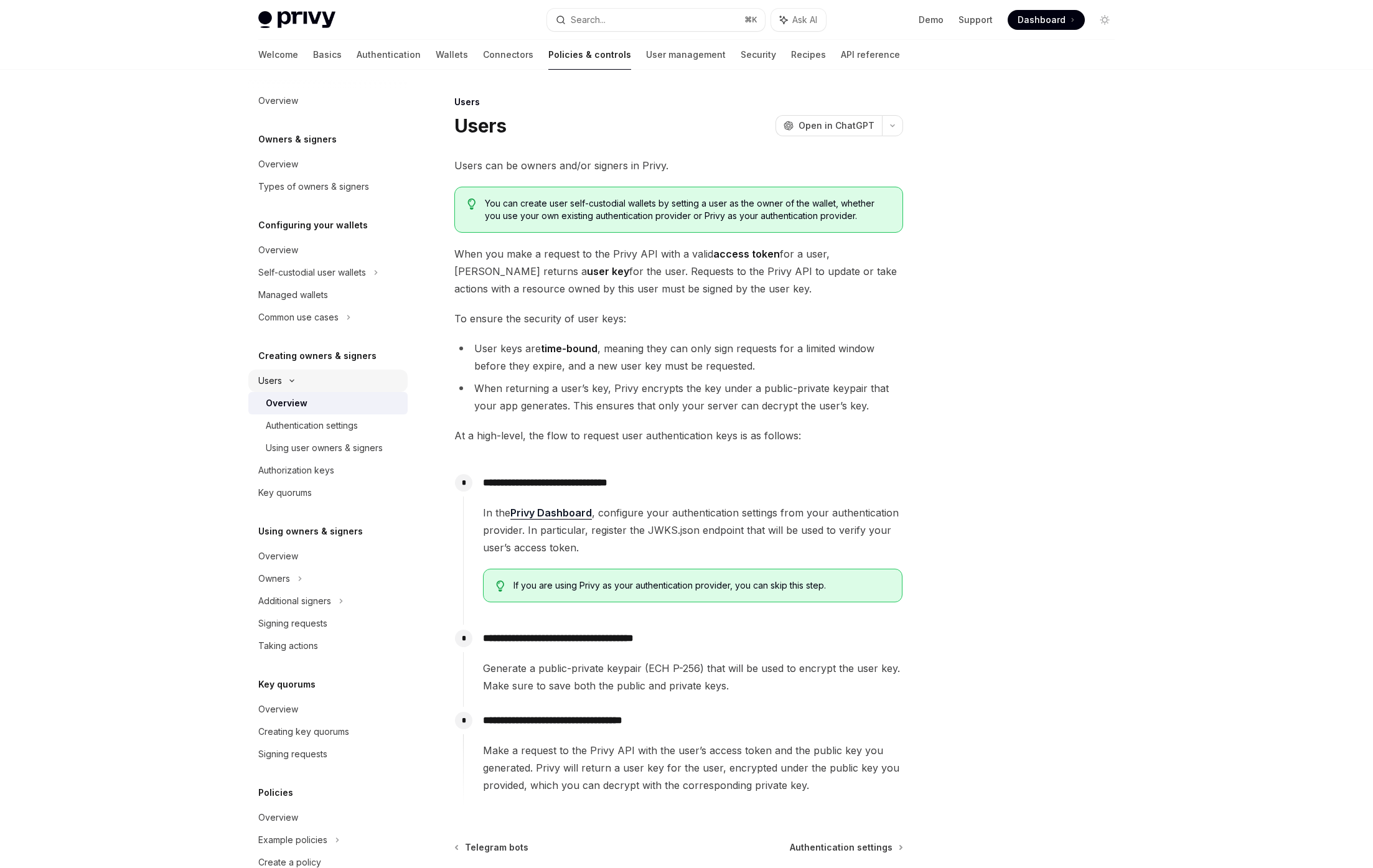
click at [282, 391] on div "Users" at bounding box center [327, 381] width 159 height 23
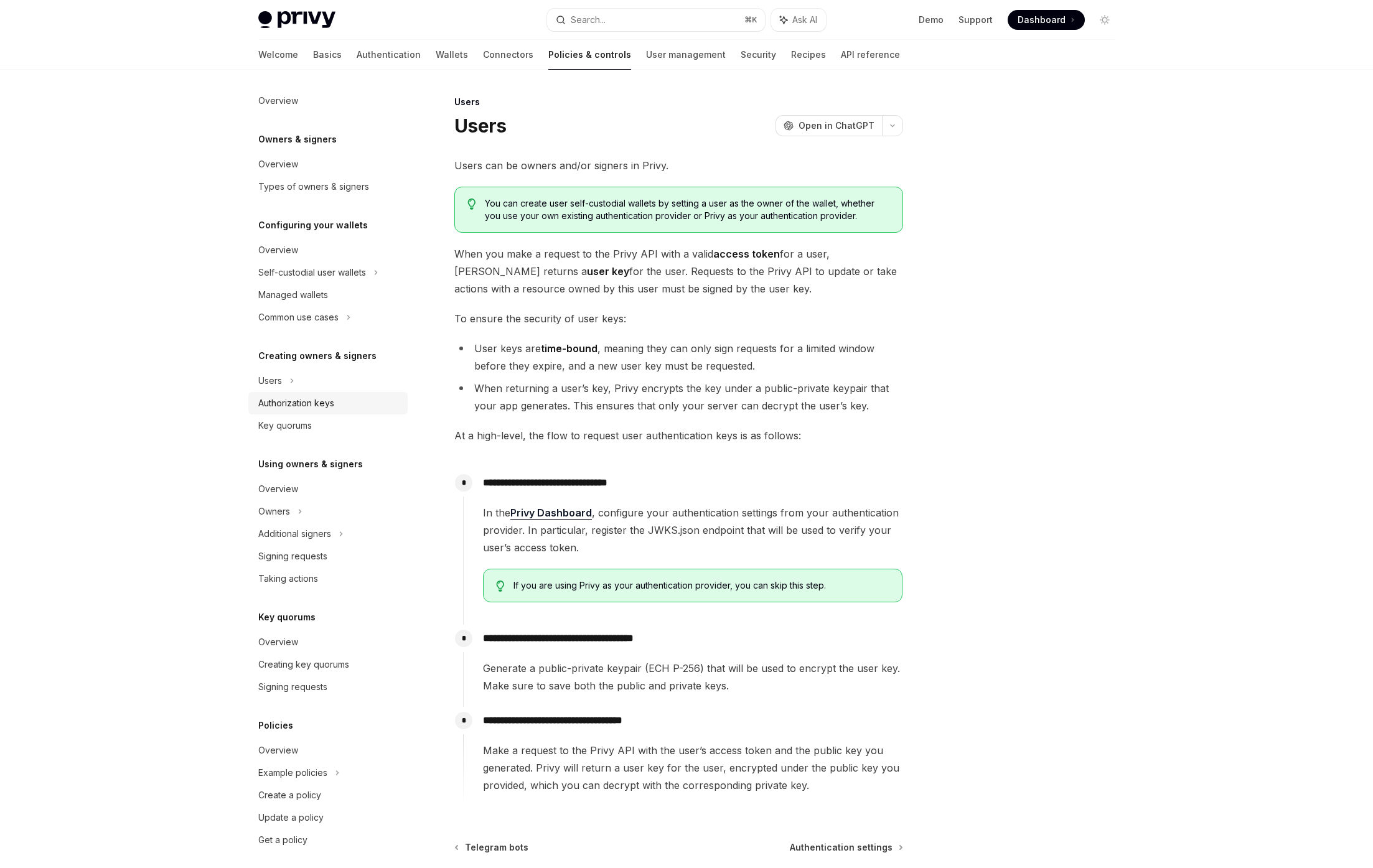
click at [298, 407] on div "Authorization keys" at bounding box center [296, 404] width 75 height 15
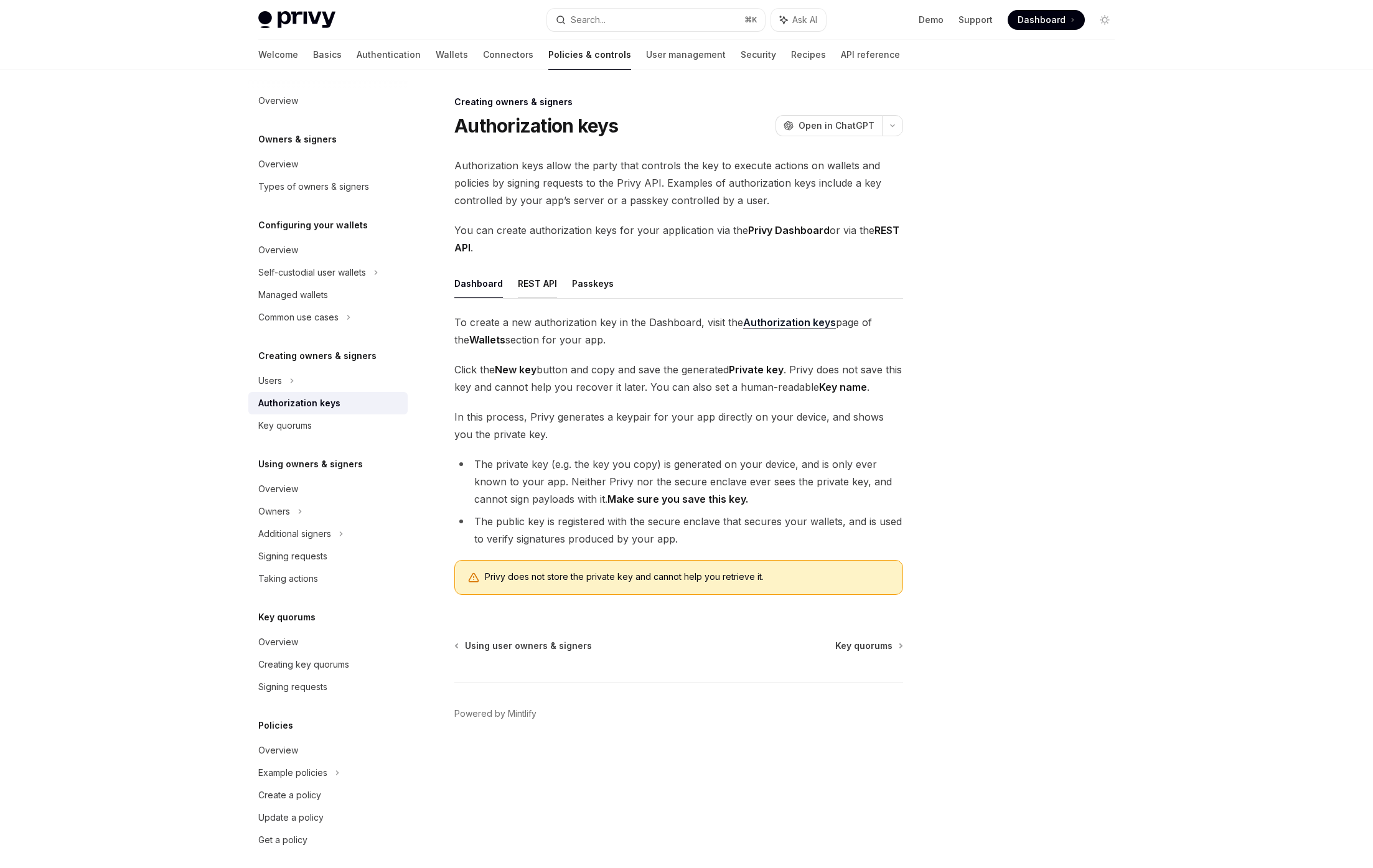
click at [532, 287] on button "REST API" at bounding box center [538, 283] width 40 height 29
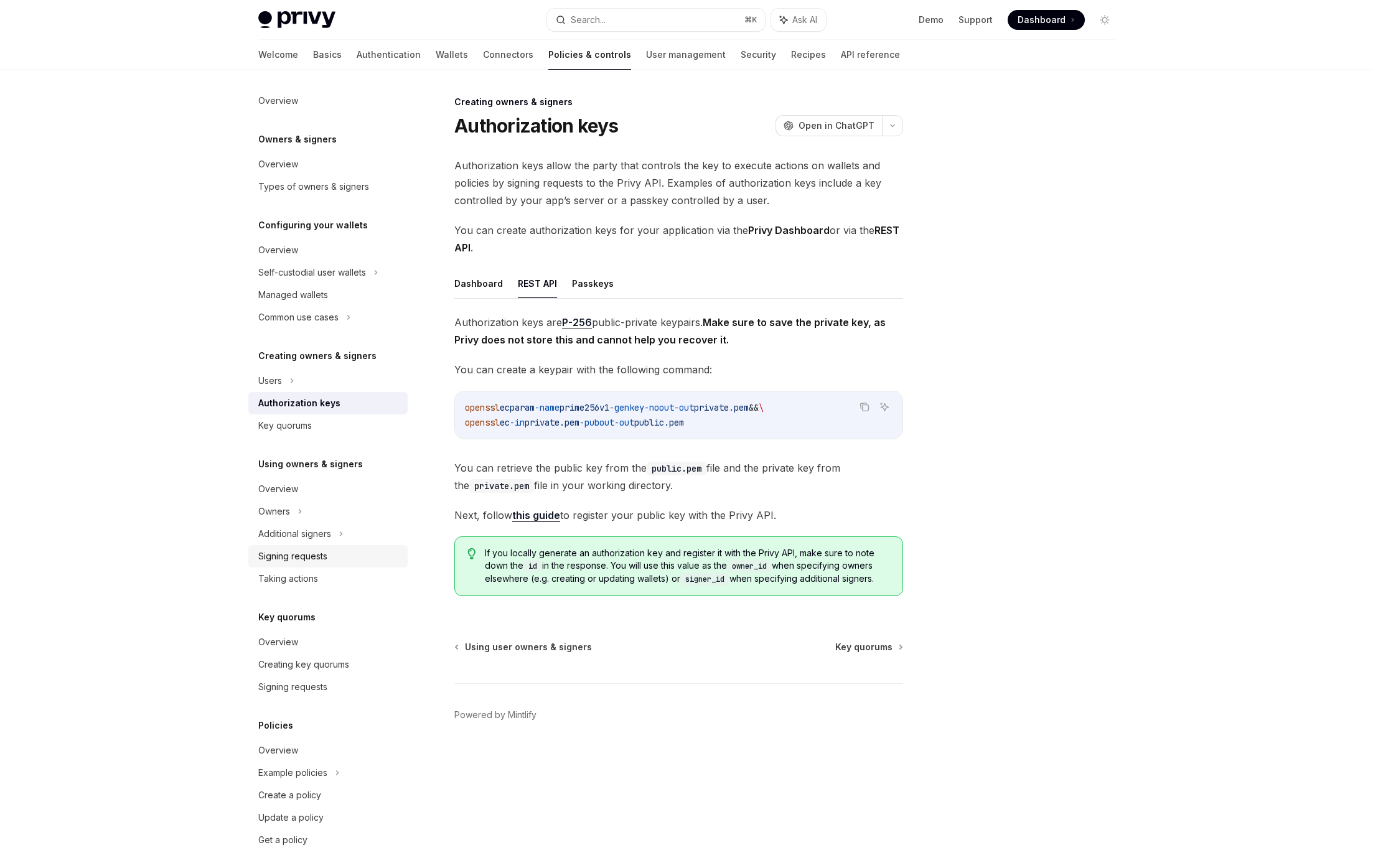
click at [289, 560] on div "Signing requests" at bounding box center [293, 557] width 69 height 15
type textarea "*"
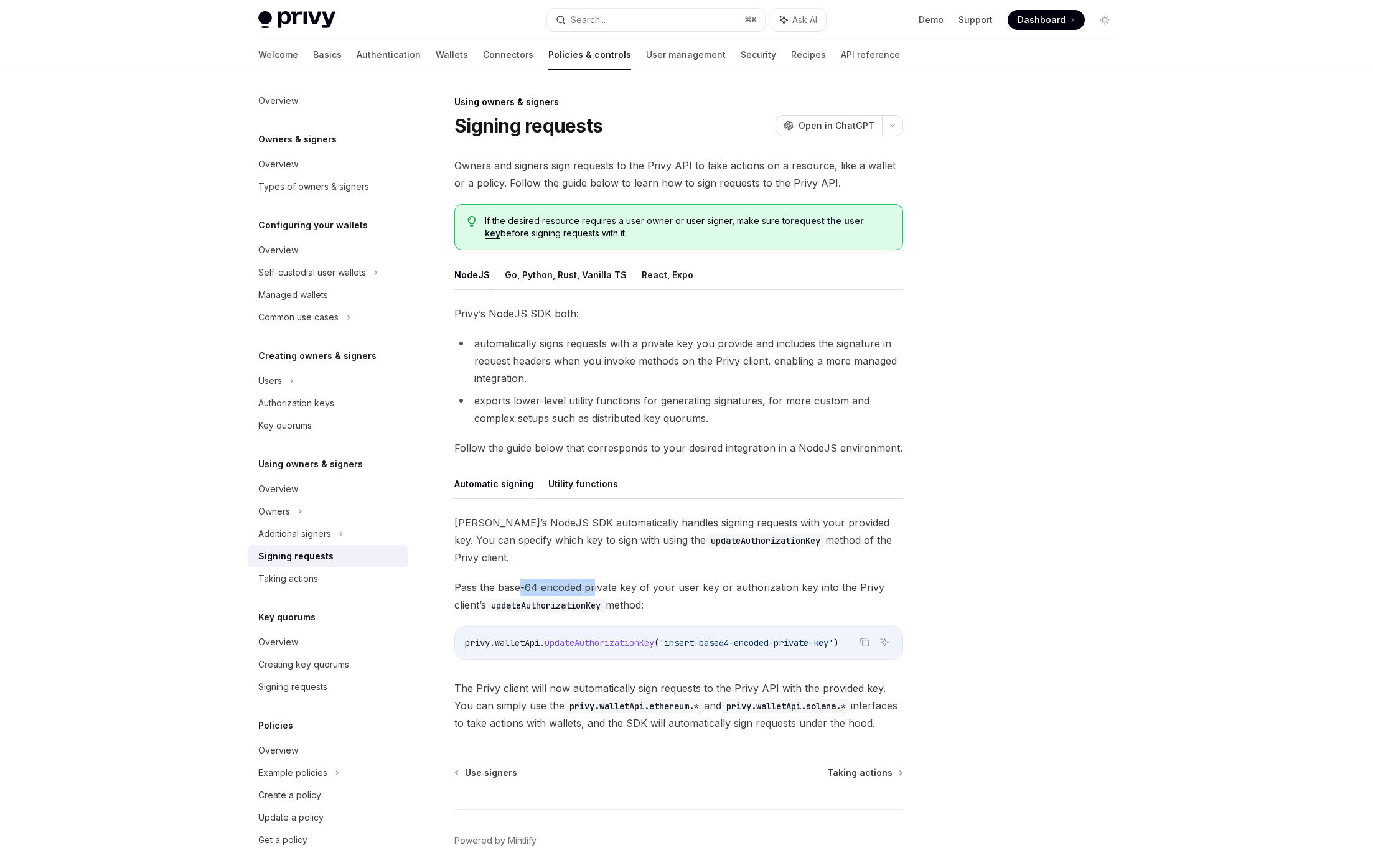
drag, startPoint x: 533, startPoint y: 568, endPoint x: 604, endPoint y: 582, distance: 72.4
click at [595, 578] on span "Pass the base-64 encoded private key of your user key or authorization key into…" at bounding box center [679, 595] width 449 height 35
click at [604, 599] on code "updateAuthorizationKey" at bounding box center [545, 606] width 120 height 14
drag, startPoint x: 546, startPoint y: 530, endPoint x: 573, endPoint y: 542, distance: 29.5
click at [573, 542] on span "Privy’s NodeJS SDK automatically handles signing requests with your provided ke…" at bounding box center [679, 540] width 449 height 52
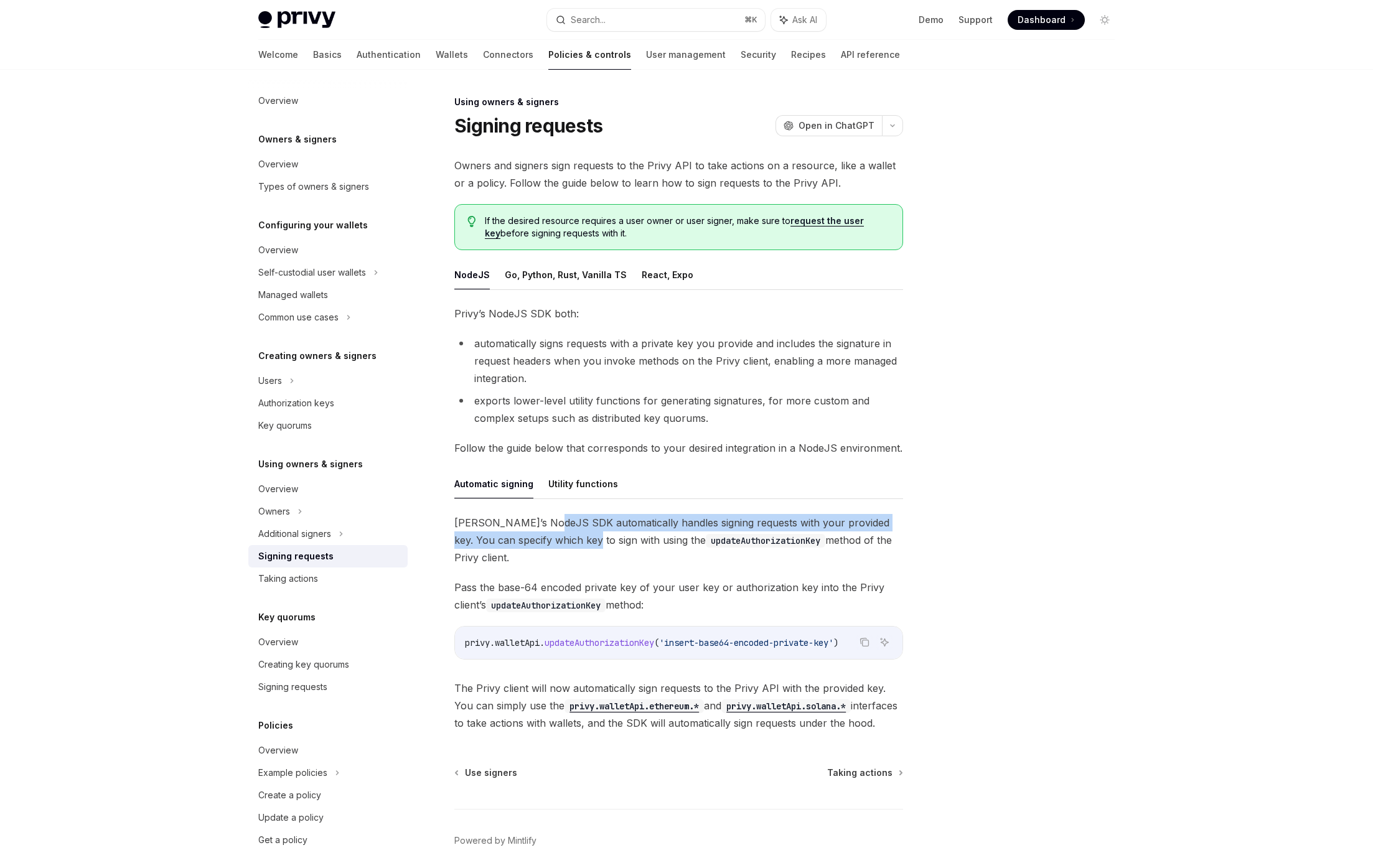
click at [573, 542] on span "Privy’s NodeJS SDK automatically handles signing requests with your provided ke…" at bounding box center [679, 540] width 449 height 52
drag, startPoint x: 573, startPoint y: 542, endPoint x: 561, endPoint y: 530, distance: 17.0
click at [561, 530] on span "Privy’s NodeJS SDK automatically handles signing requests with your provided ke…" at bounding box center [679, 540] width 449 height 52
